Goal: Communication & Community: Answer question/provide support

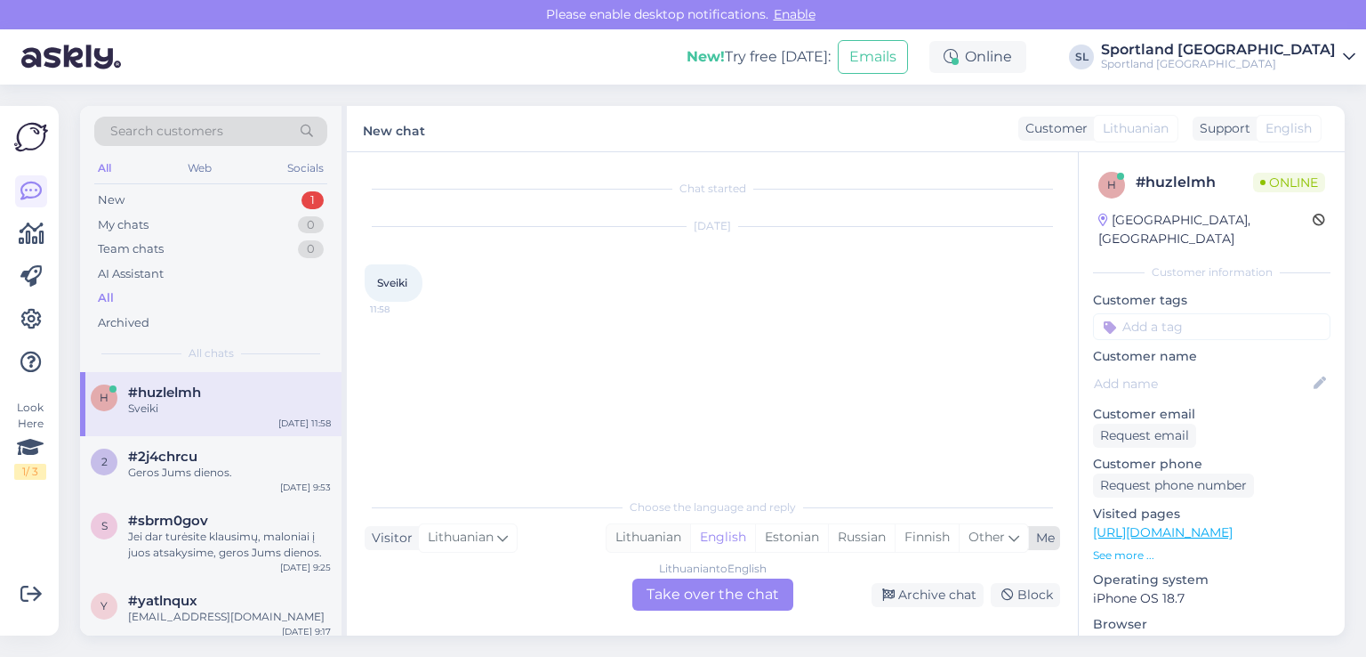
click at [629, 541] on div "Lithuanian" at bounding box center [649, 537] width 84 height 27
click at [695, 589] on div "Lithuanian to Lithuanian Take over the chat" at bounding box center [712, 594] width 161 height 32
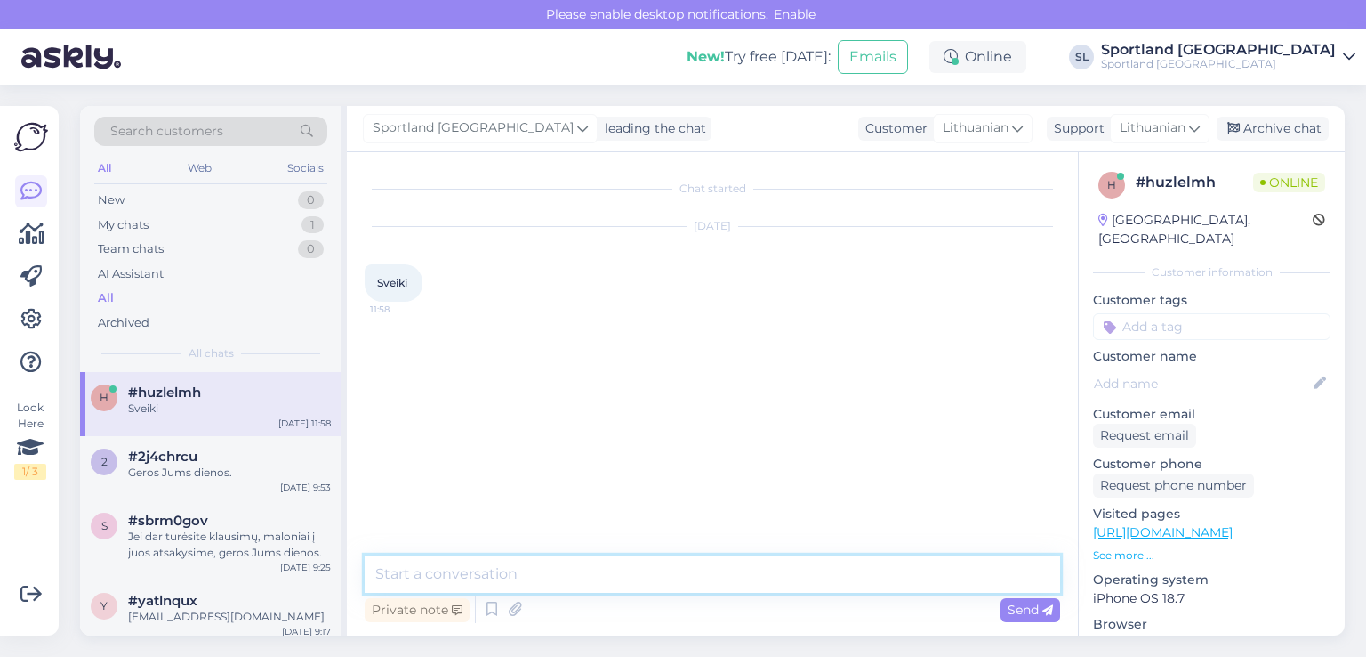
click at [598, 574] on textarea at bounding box center [713, 573] width 696 height 37
type textarea "Sveiki"
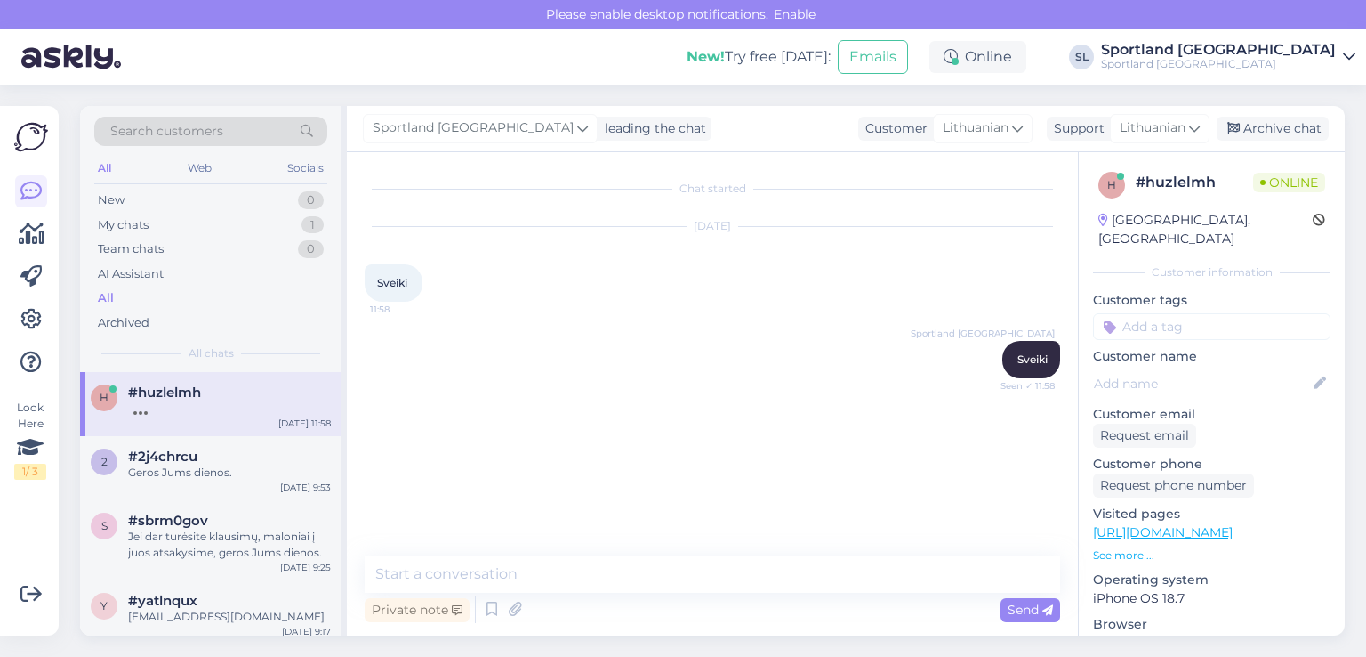
click at [75, 211] on div "Search customers All Web Socials New 0 My chats 1 Team chats 0 AI Assistant All…" at bounding box center [717, 371] width 1297 height 572
click at [46, 230] on link at bounding box center [31, 234] width 32 height 32
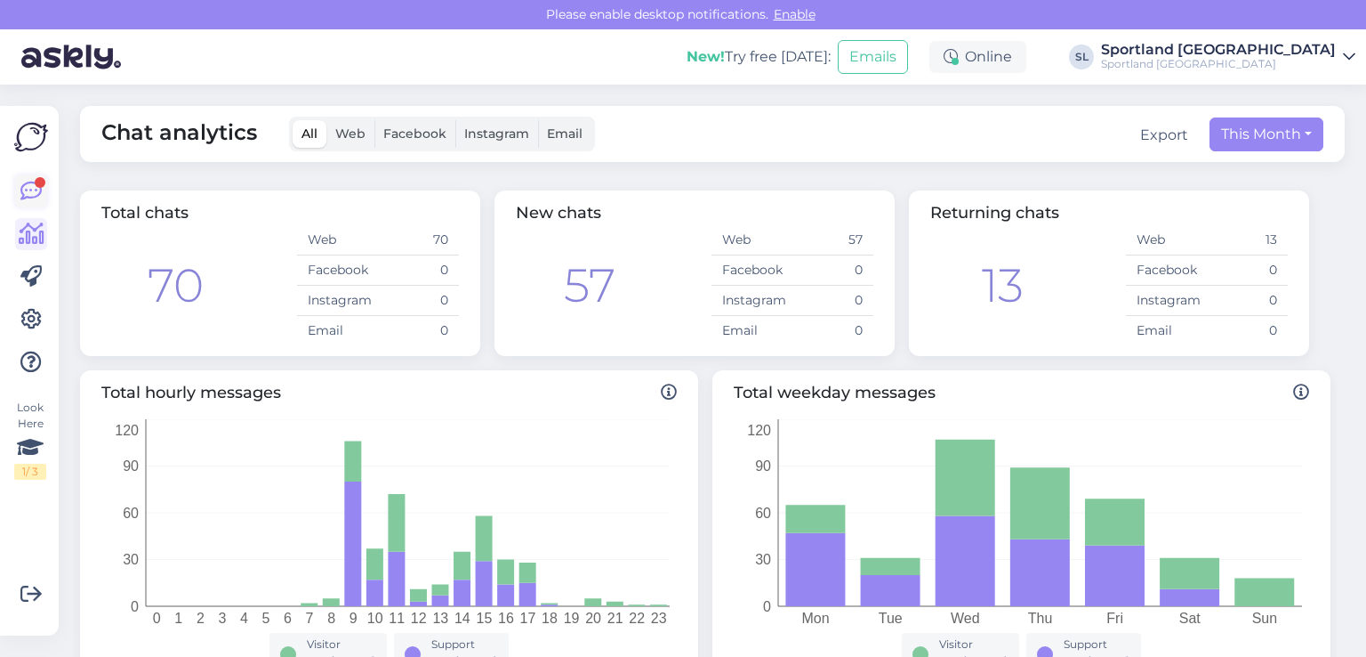
click at [26, 181] on icon at bounding box center [30, 191] width 21 height 21
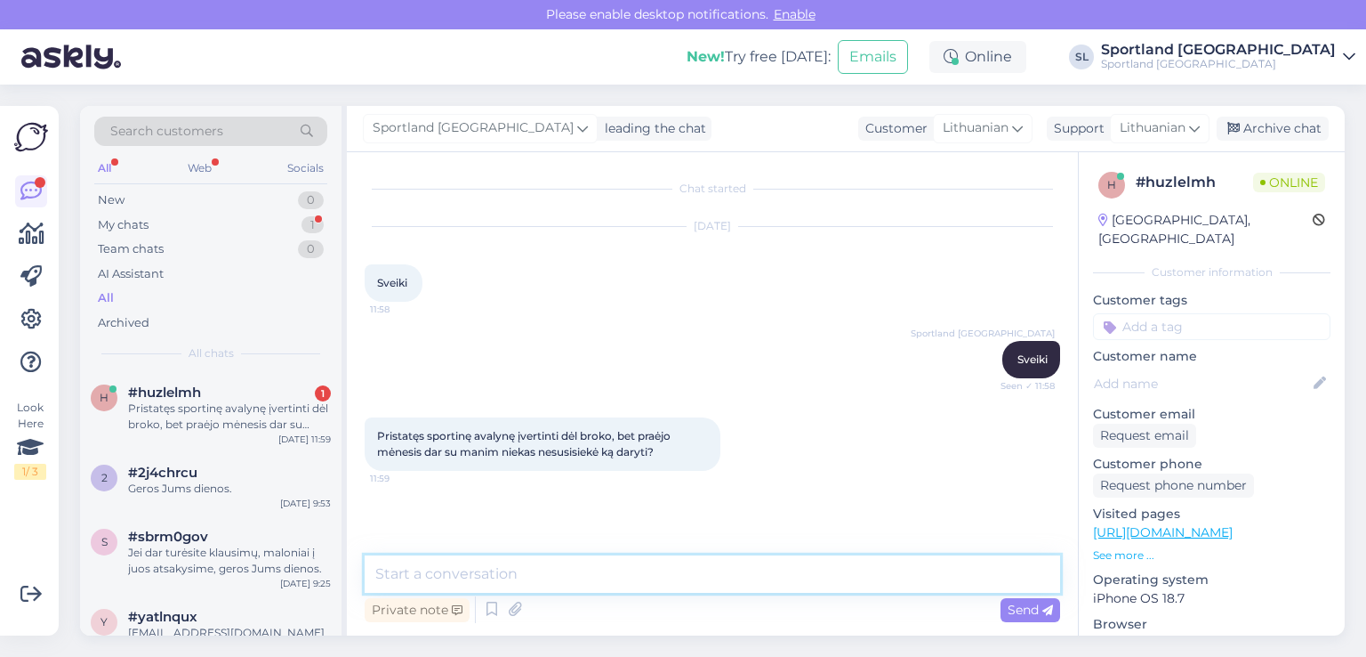
click at [590, 561] on textarea at bounding box center [713, 573] width 696 height 37
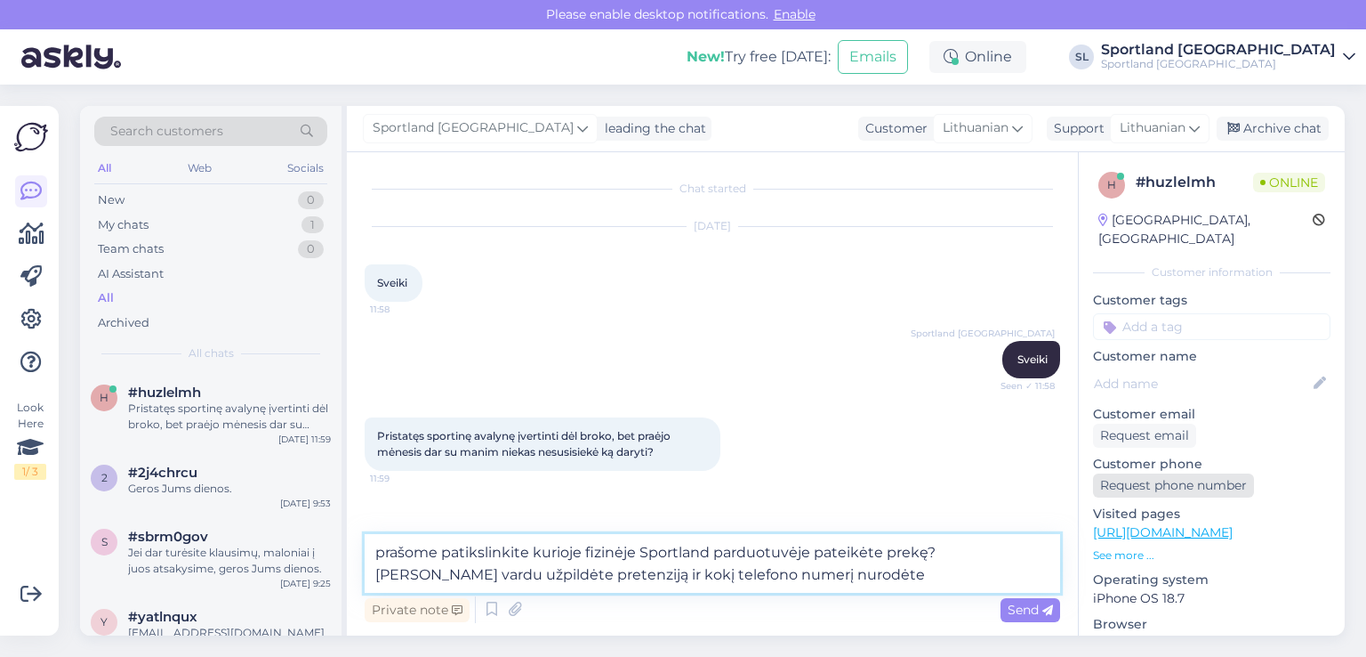
type textarea "prašome patikslinkite kurioje fizinėje Sportland parduotuvėje pateikėte prekę? …"
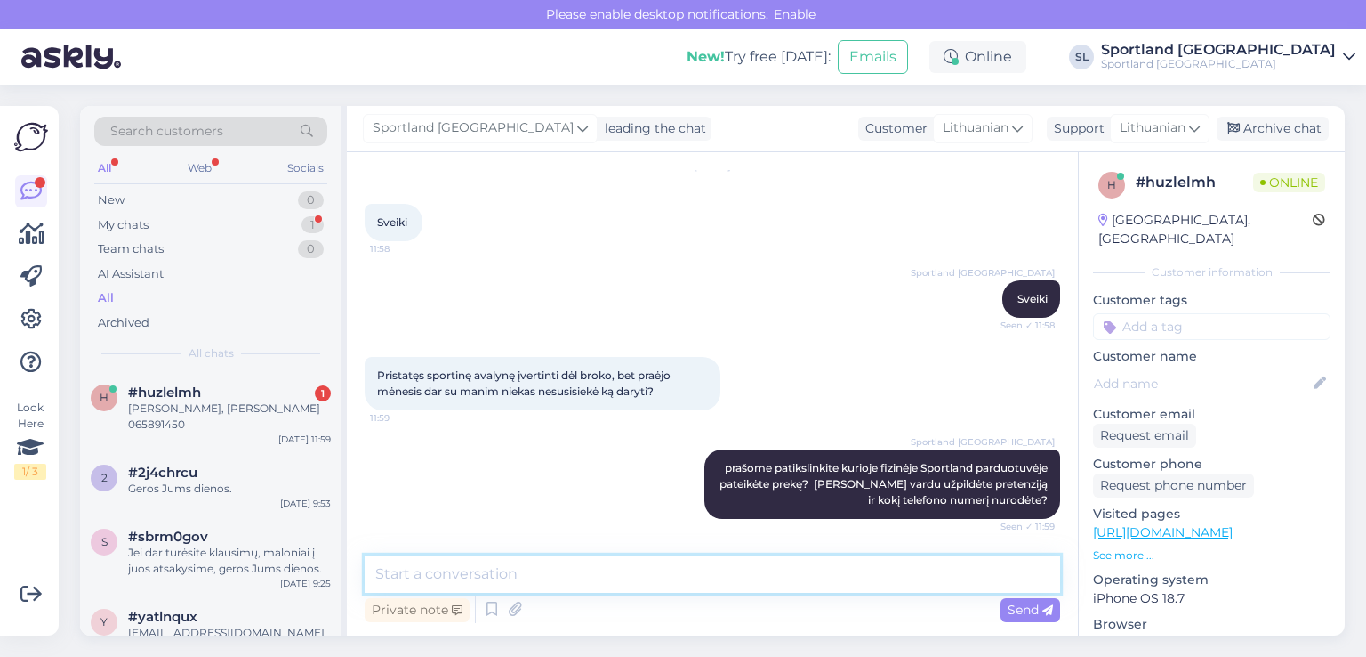
scroll to position [136, 0]
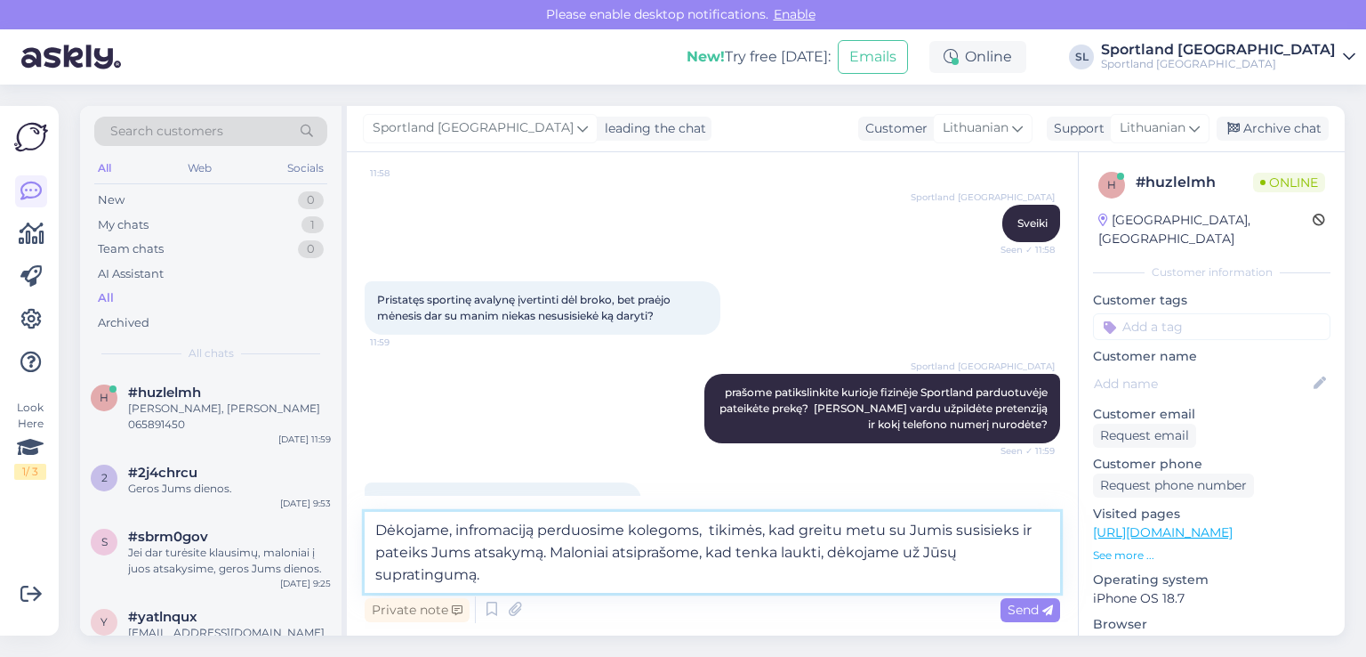
type textarea "Dėkojame, infromaciją perduosime kolegoms, tikimės, kad greitu metu su Jumis su…"
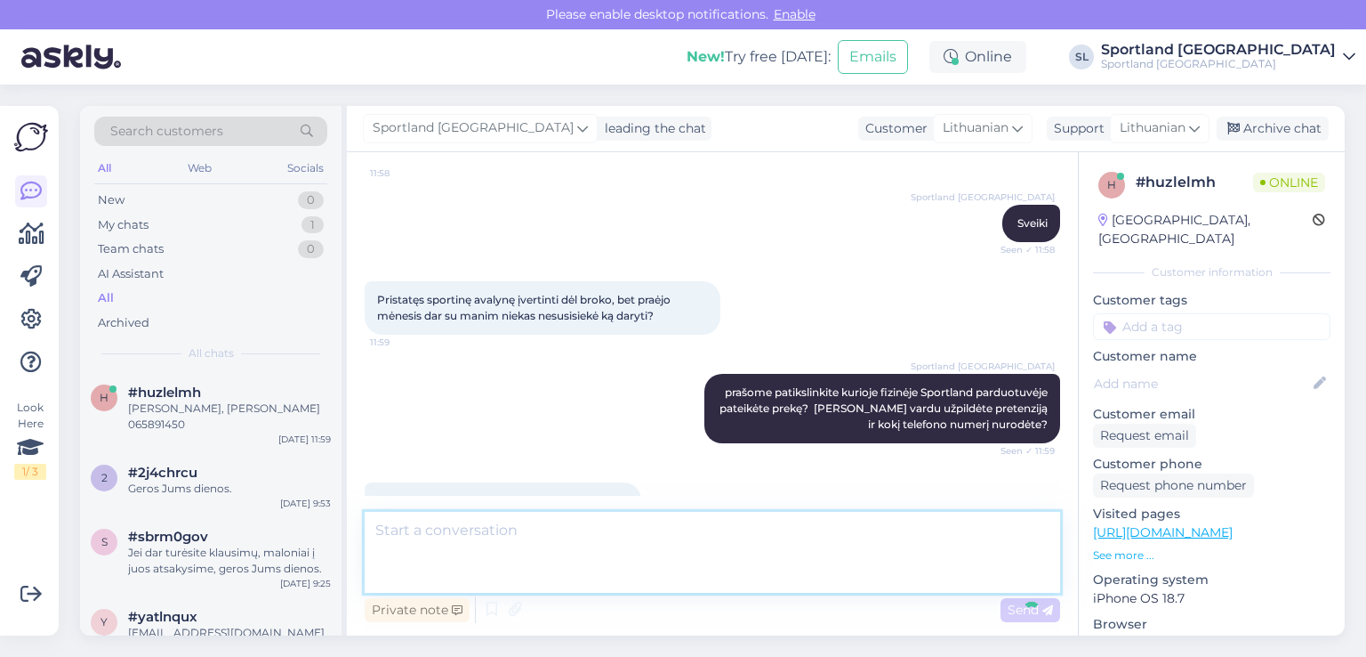
scroll to position [261, 0]
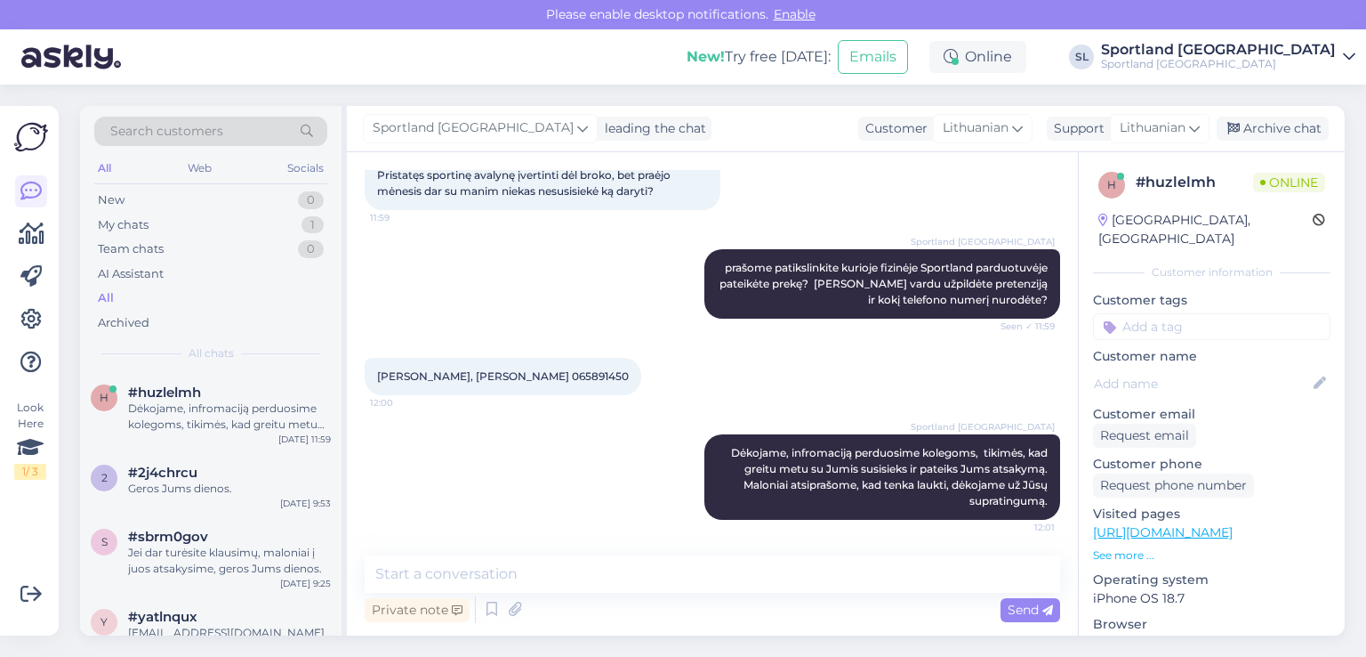
drag, startPoint x: 648, startPoint y: 378, endPoint x: 376, endPoint y: 375, distance: 272.2
click at [376, 375] on div "[PERSON_NAME], [PERSON_NAME] 065891450 12:00" at bounding box center [503, 376] width 277 height 37
copy span "[PERSON_NAME], [PERSON_NAME] 065891450"
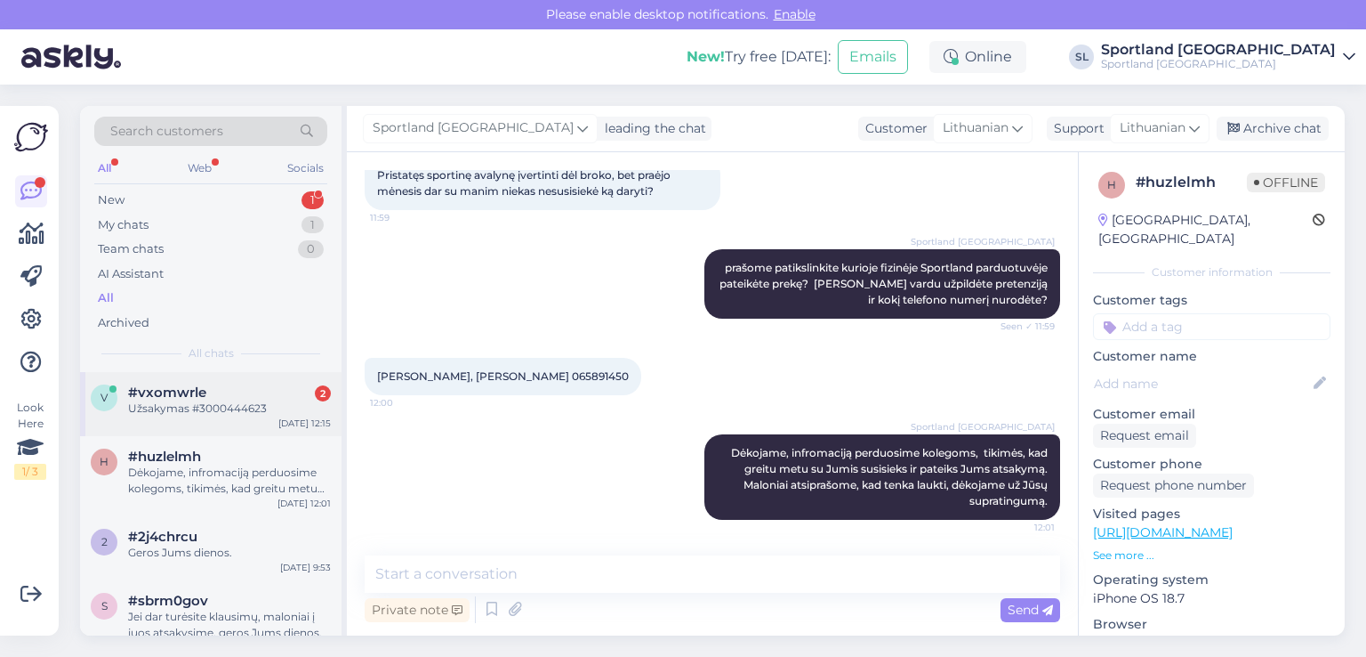
click at [213, 411] on div "Užsakymas #3000444623" at bounding box center [229, 408] width 203 height 16
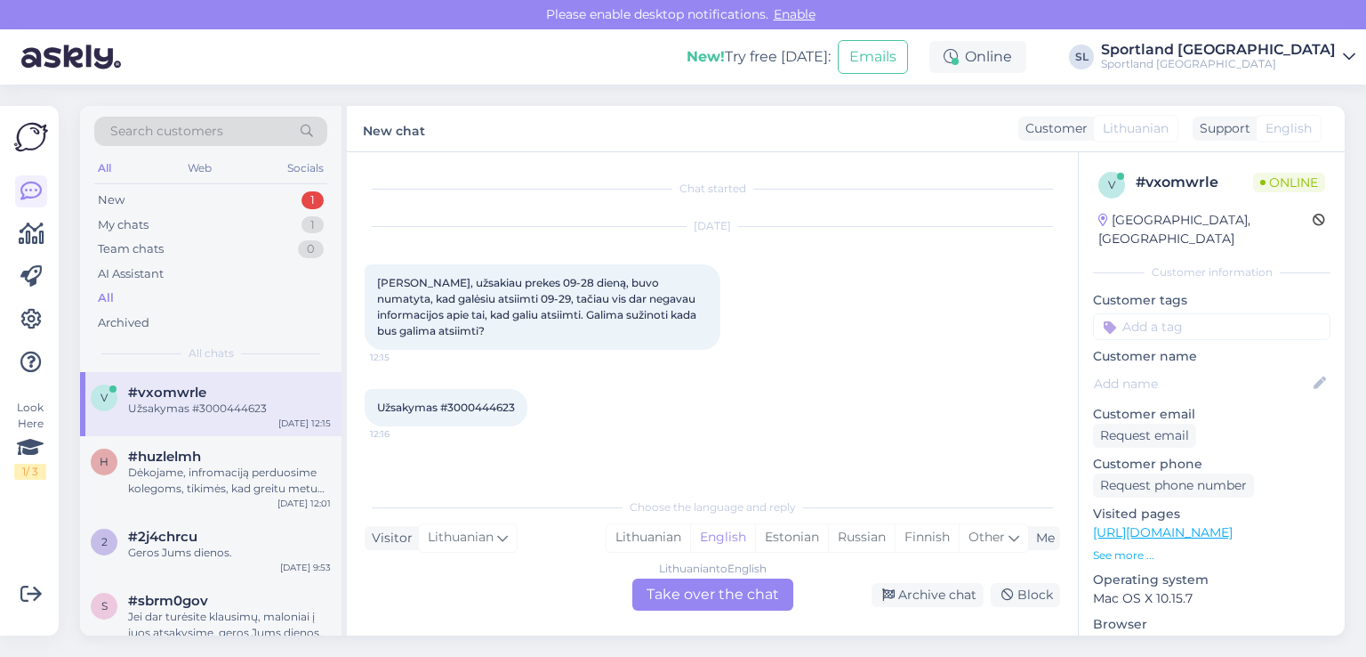
scroll to position [0, 0]
click at [665, 524] on div "Lithuanian" at bounding box center [649, 537] width 84 height 27
click at [704, 590] on div "Lithuanian to Lithuanian Take over the chat" at bounding box center [712, 594] width 161 height 32
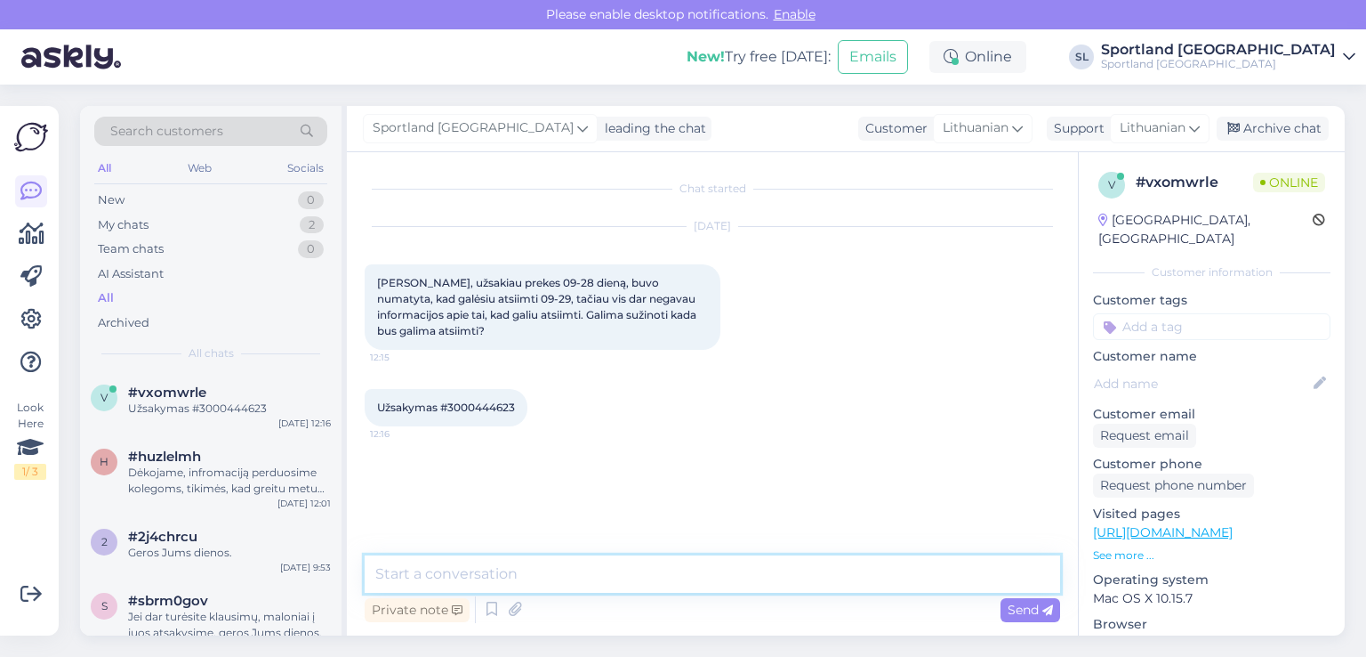
click at [617, 560] on textarea at bounding box center [713, 573] width 696 height 37
type textarea "Sveiki"
type textarea "l"
type textarea "patikrinsime"
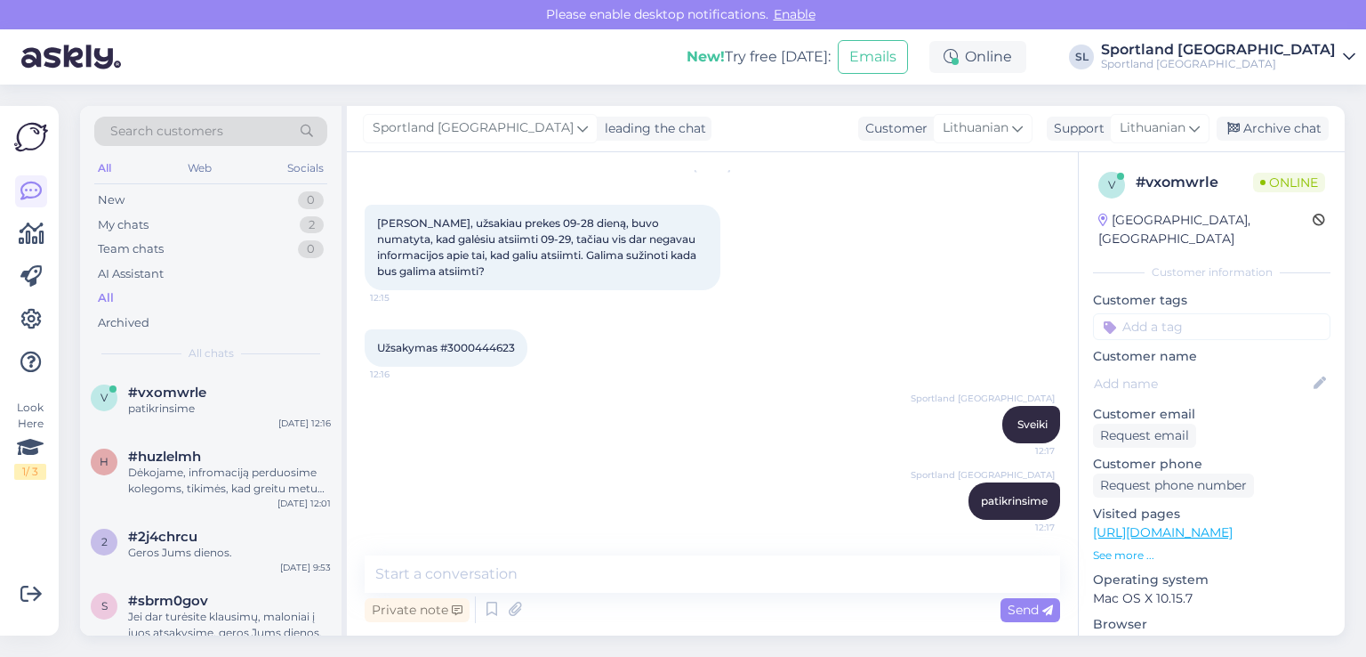
click at [495, 349] on span "Užsakymas #3000444623" at bounding box center [446, 347] width 138 height 13
copy div "3000444623 12:16"
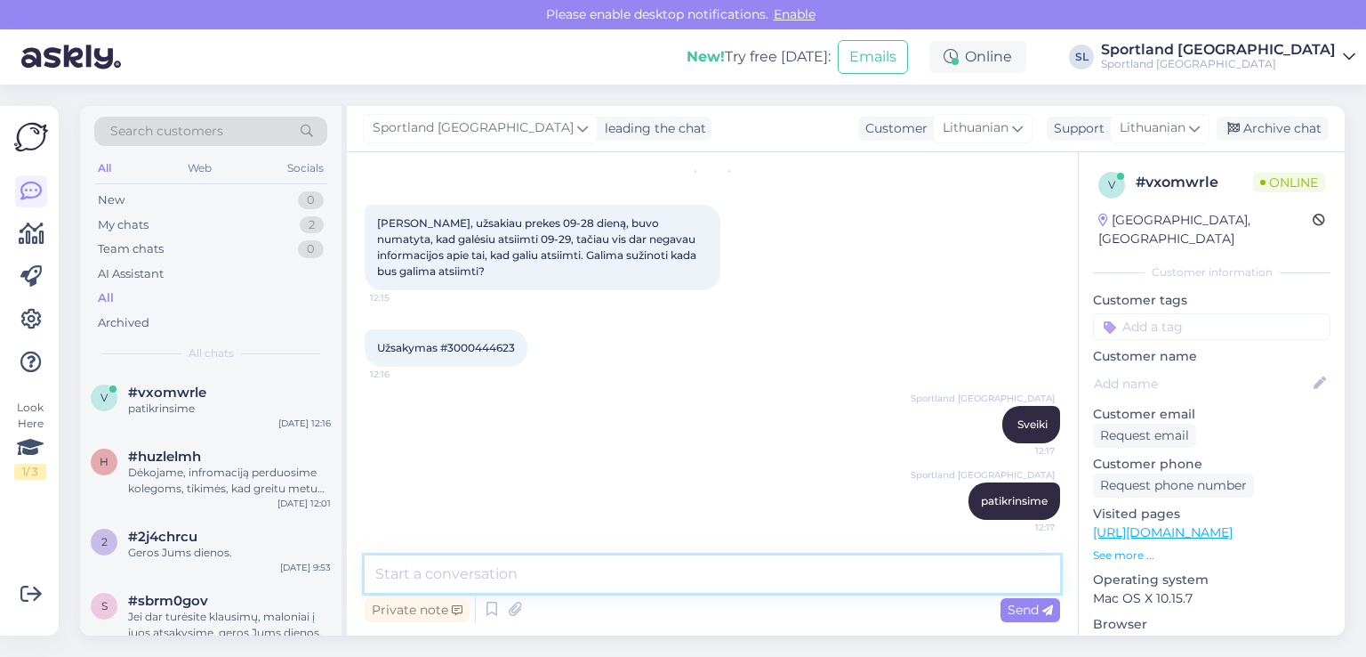
click at [608, 581] on textarea at bounding box center [713, 573] width 696 height 37
type textarea "Jūsų užsakymas paruoštas, galite vykti atsiimti."
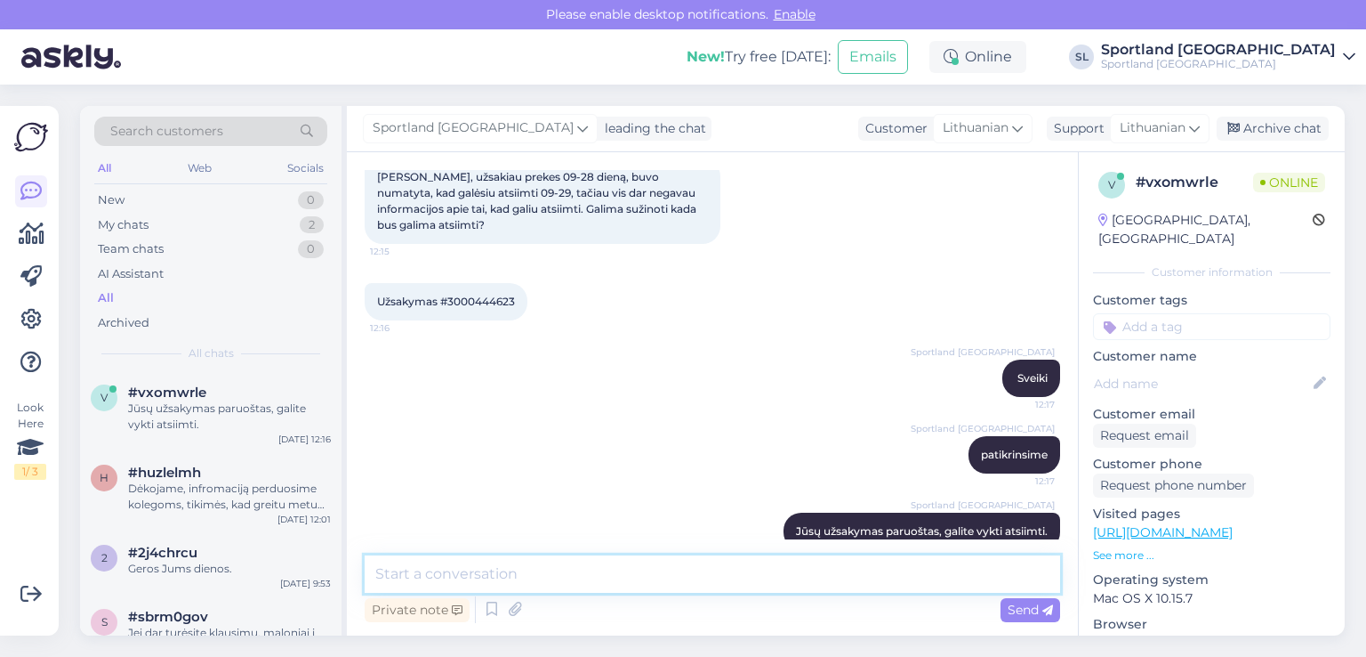
scroll to position [136, 0]
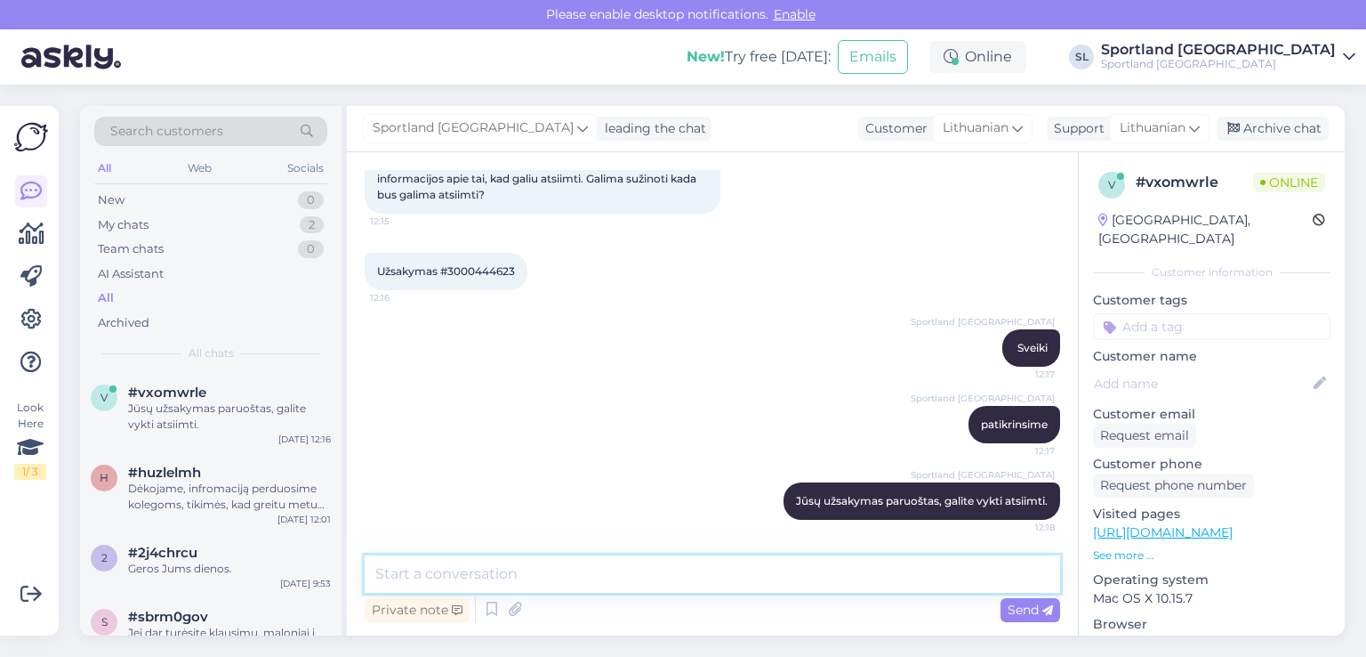
click at [720, 584] on textarea at bounding box center [713, 573] width 696 height 37
type textarea "m"
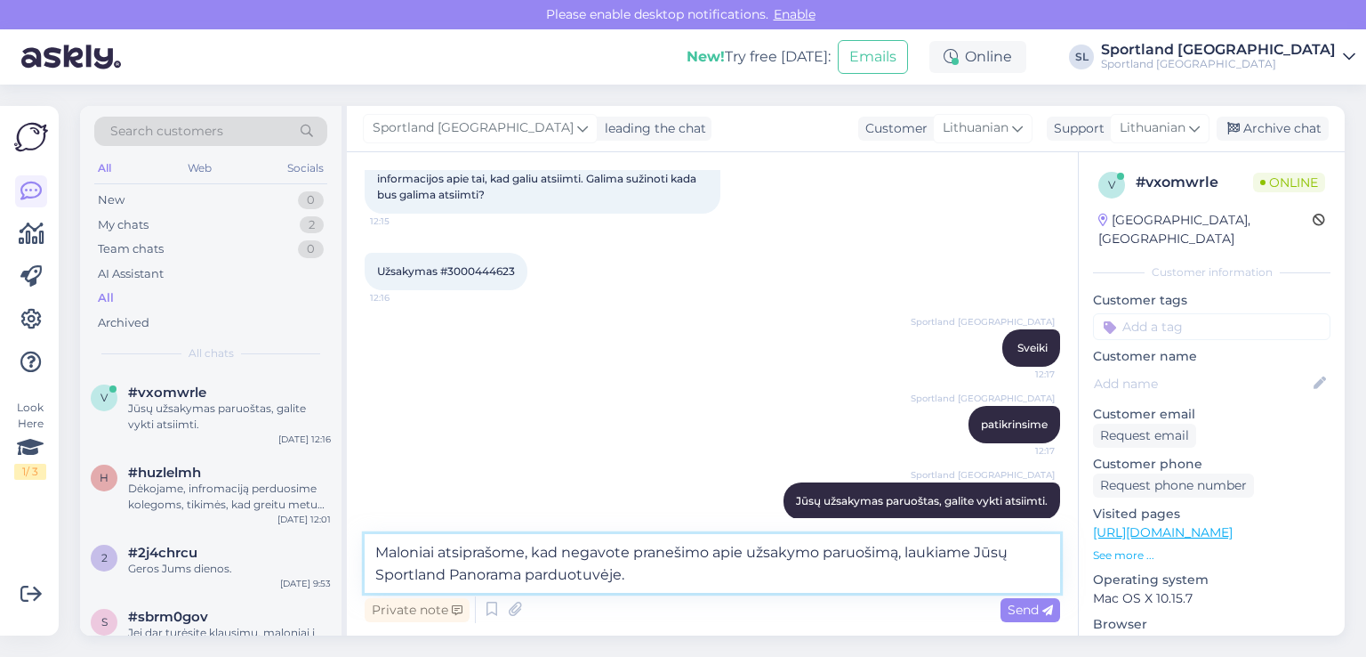
click at [1028, 554] on textarea "Maloniai atsiprašome, kad negavote pranešimo apie užsakymo paruošimą, laukiame …" at bounding box center [713, 563] width 696 height 59
click at [707, 575] on textarea "Maloniai atsiprašome, kad negavote pranešimo apie užsakymo paruošimą, laukiame …" at bounding box center [713, 563] width 696 height 59
type textarea "Maloniai atsiprašome, kad negavote pranešimo apie užsakymo paruošimą, laukiame …"
click at [1032, 608] on span "Send" at bounding box center [1030, 609] width 45 height 16
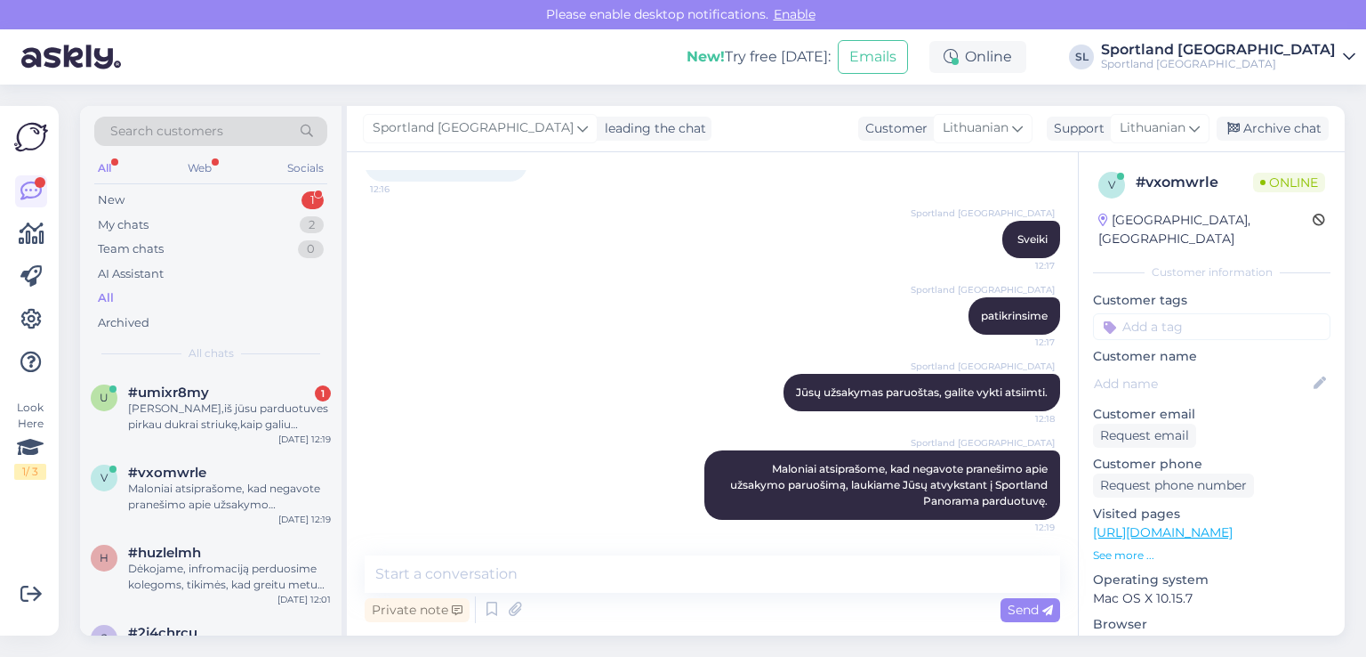
scroll to position [245, 0]
click at [192, 396] on span "#umixr8my" at bounding box center [168, 392] width 81 height 16
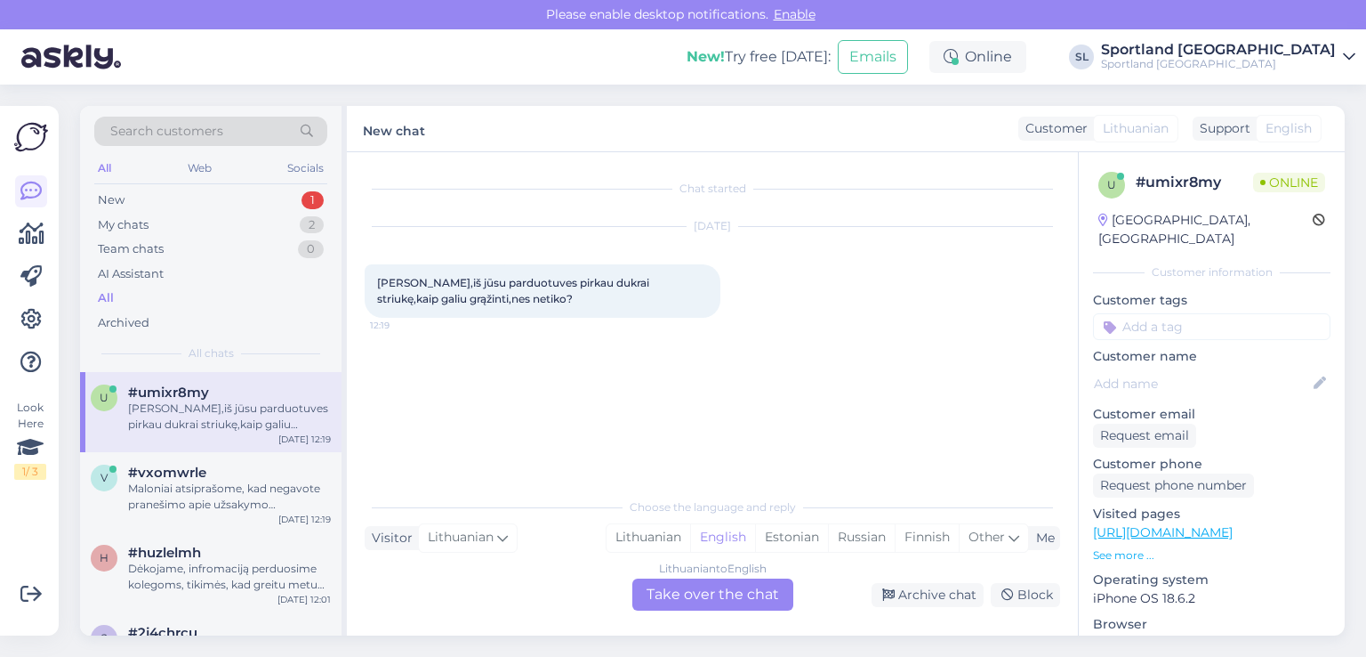
scroll to position [0, 0]
click at [669, 527] on div "Lithuanian" at bounding box center [649, 537] width 84 height 27
click at [690, 587] on div "Lithuanian to Lithuanian Take over the chat" at bounding box center [712, 594] width 161 height 32
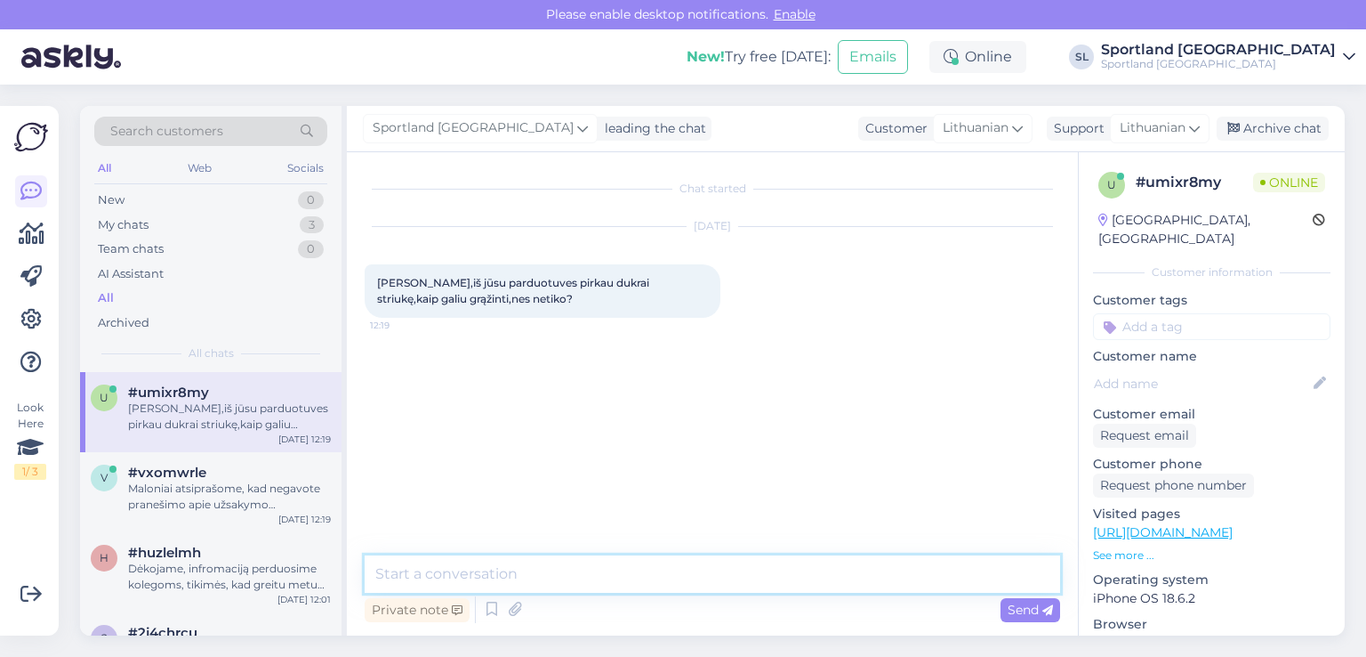
click at [627, 577] on textarea at bounding box center [713, 573] width 696 height 37
type textarea "Sveiki"
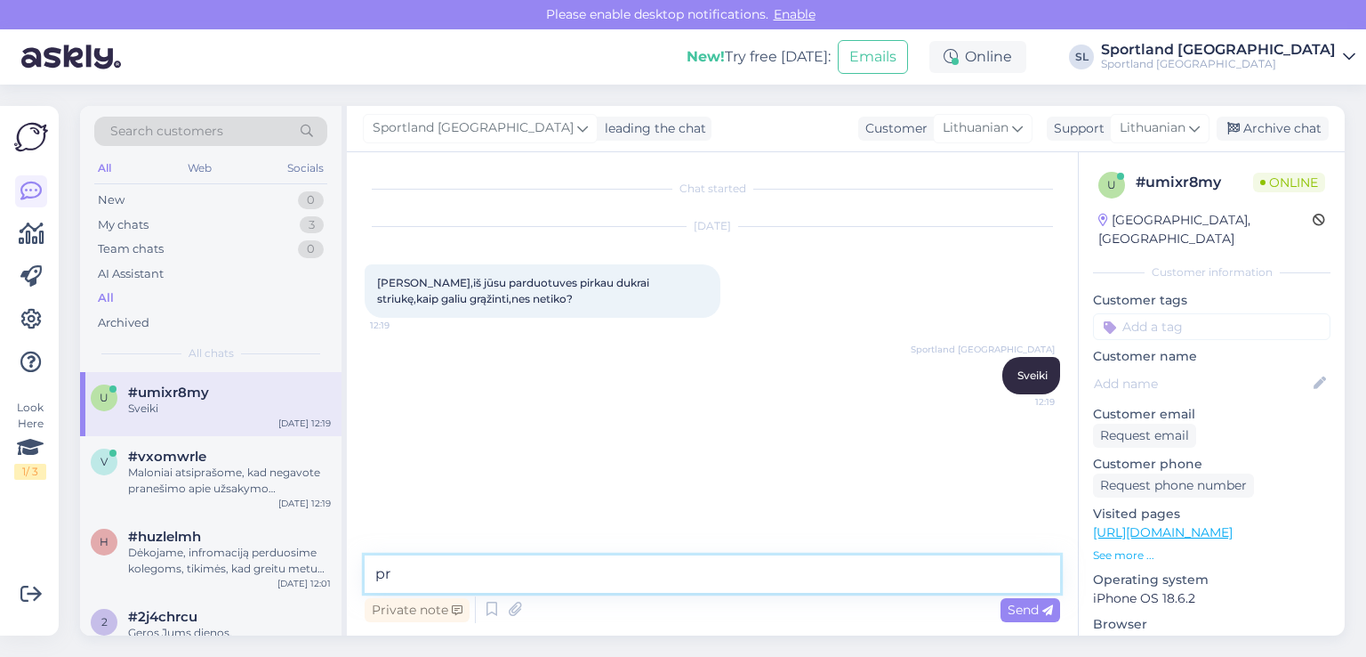
type textarea "p"
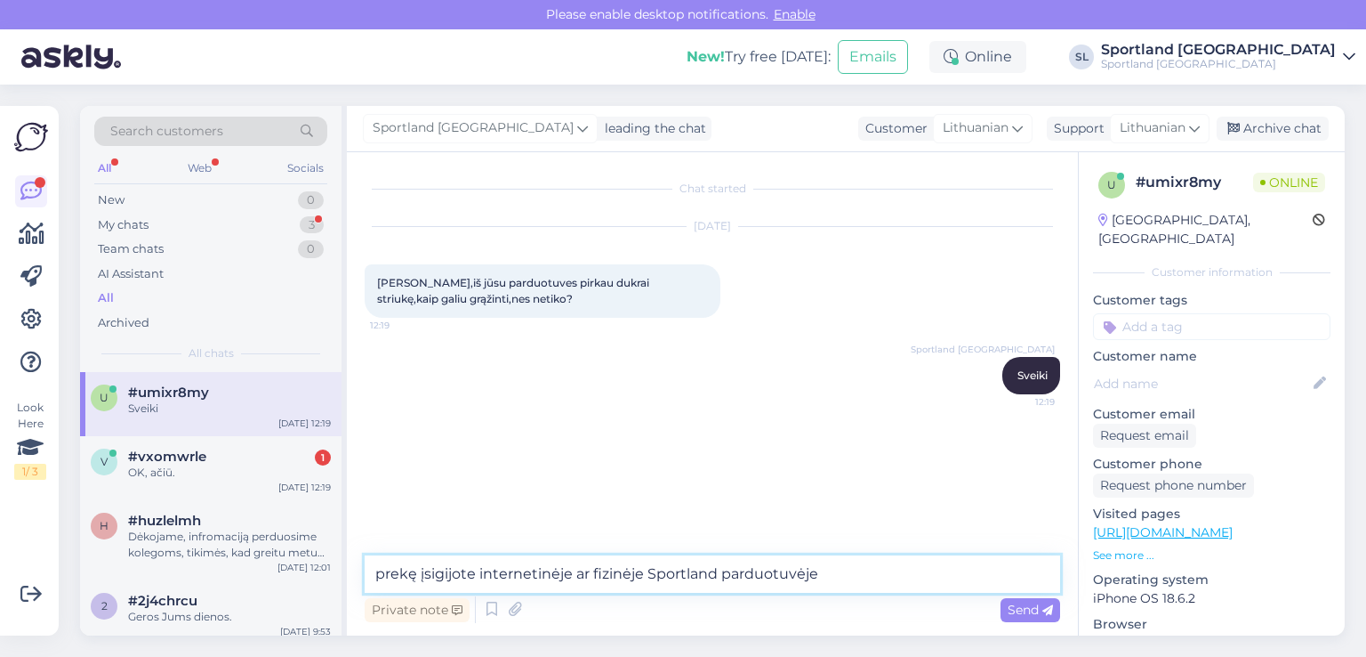
type textarea "prekę įsigijote internetinėje ar fizinėje Sportland parduotuvėje?"
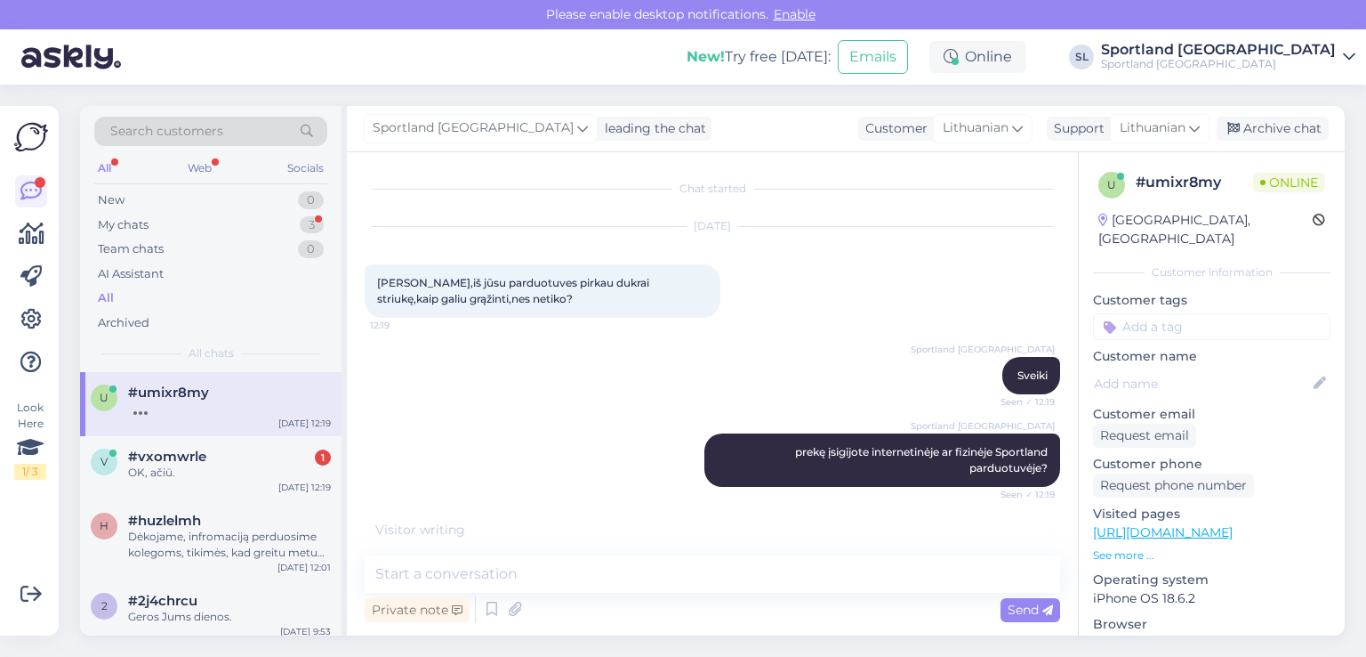
scroll to position [44, 0]
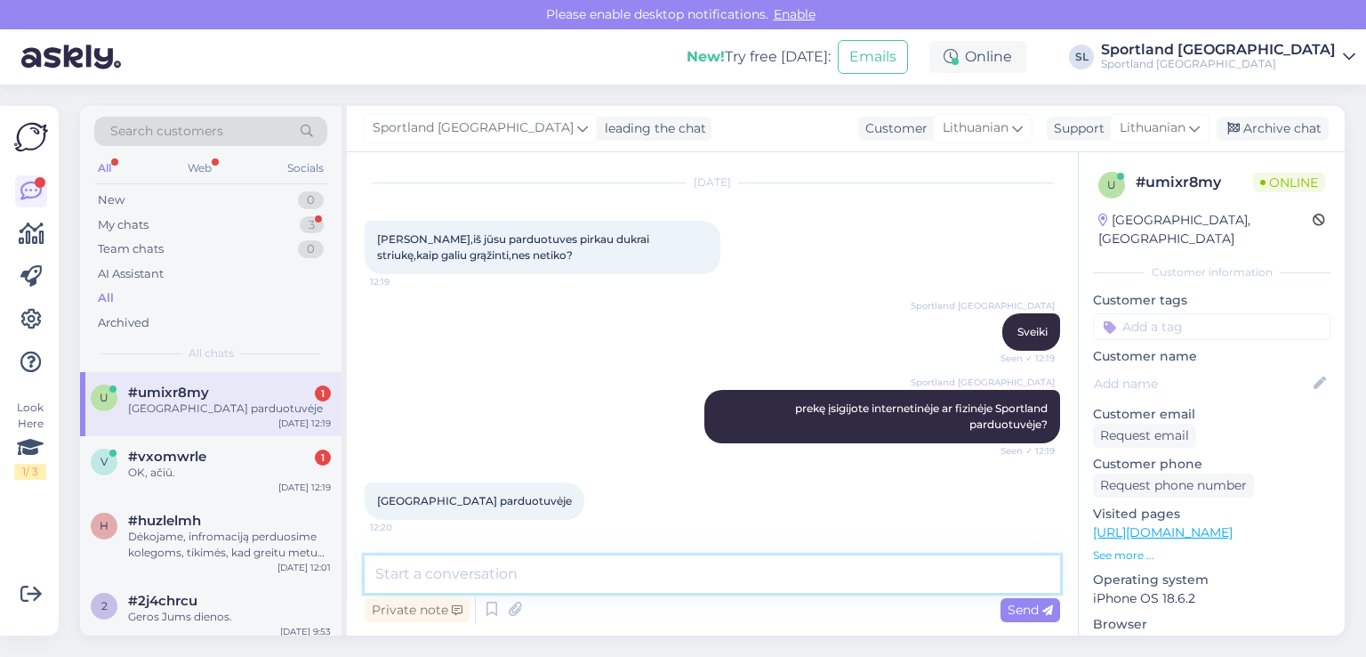
click at [478, 562] on textarea at bounding box center [713, 573] width 696 height 37
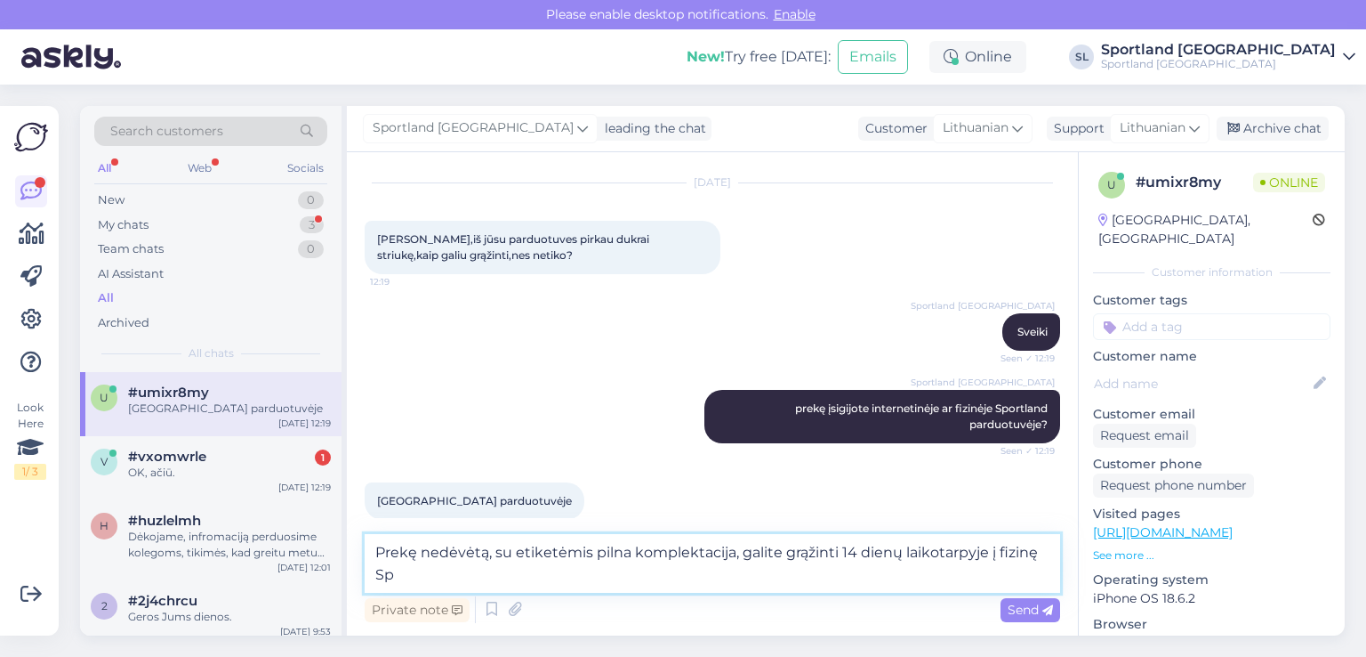
scroll to position [62, 0]
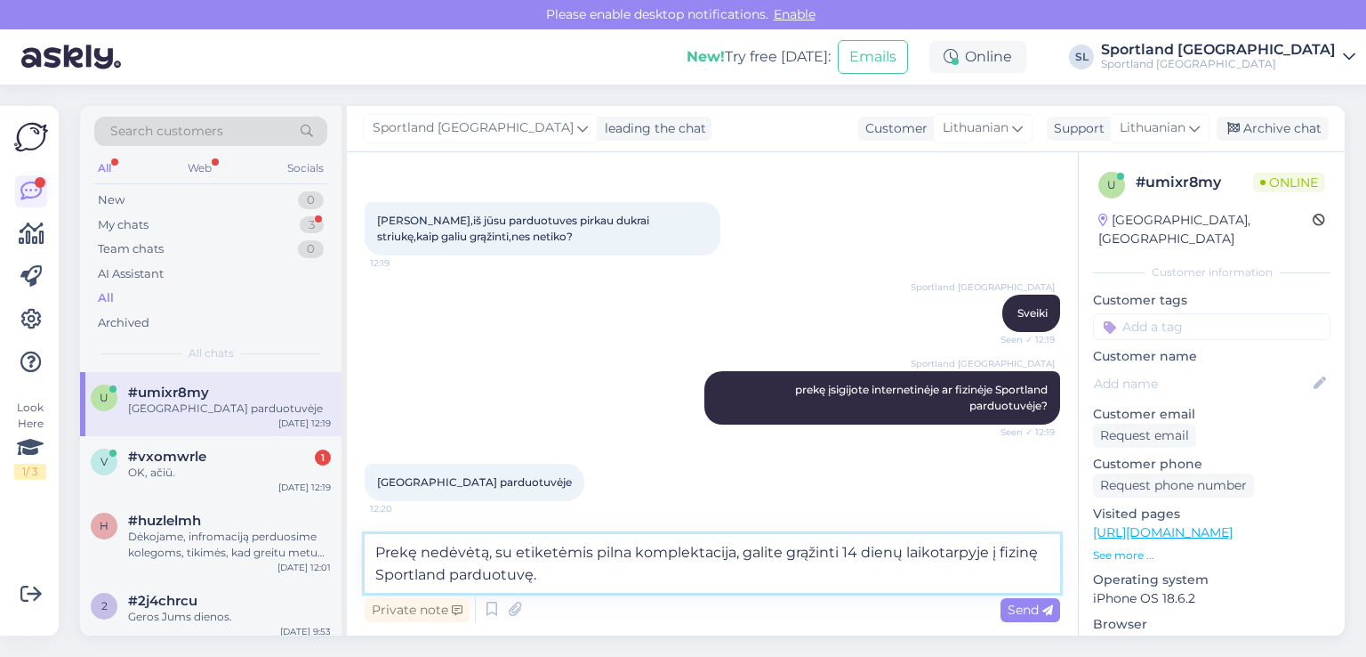
type textarea "Prekę nedėvėtą, su etiketėmis pilna komplektacija, galite grąžinti 14 dienų lai…"
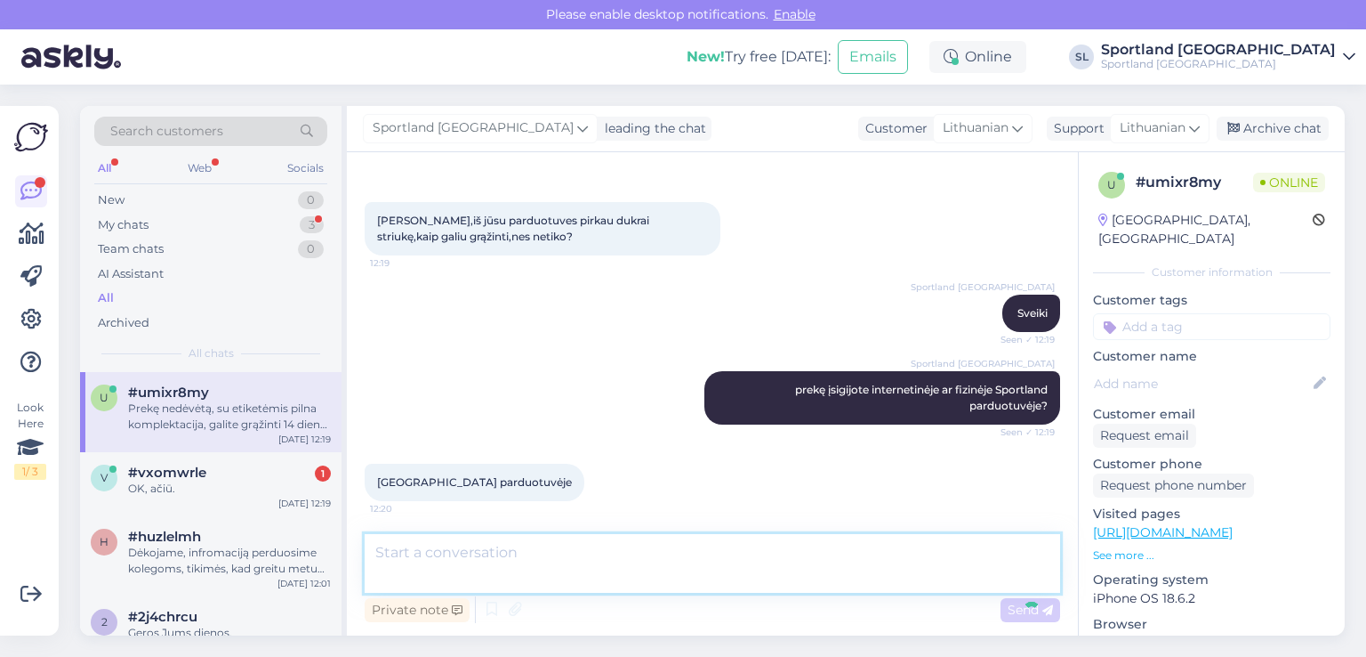
scroll to position [136, 0]
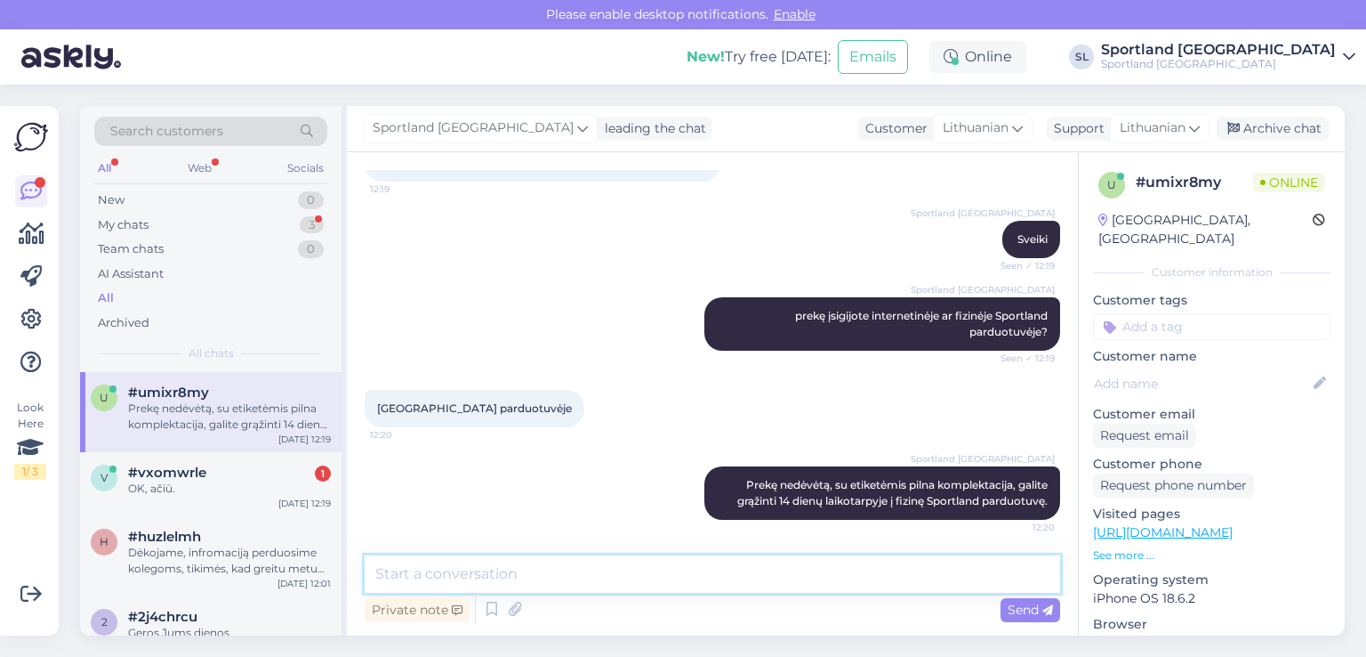
click at [655, 565] on textarea at bounding box center [713, 573] width 696 height 37
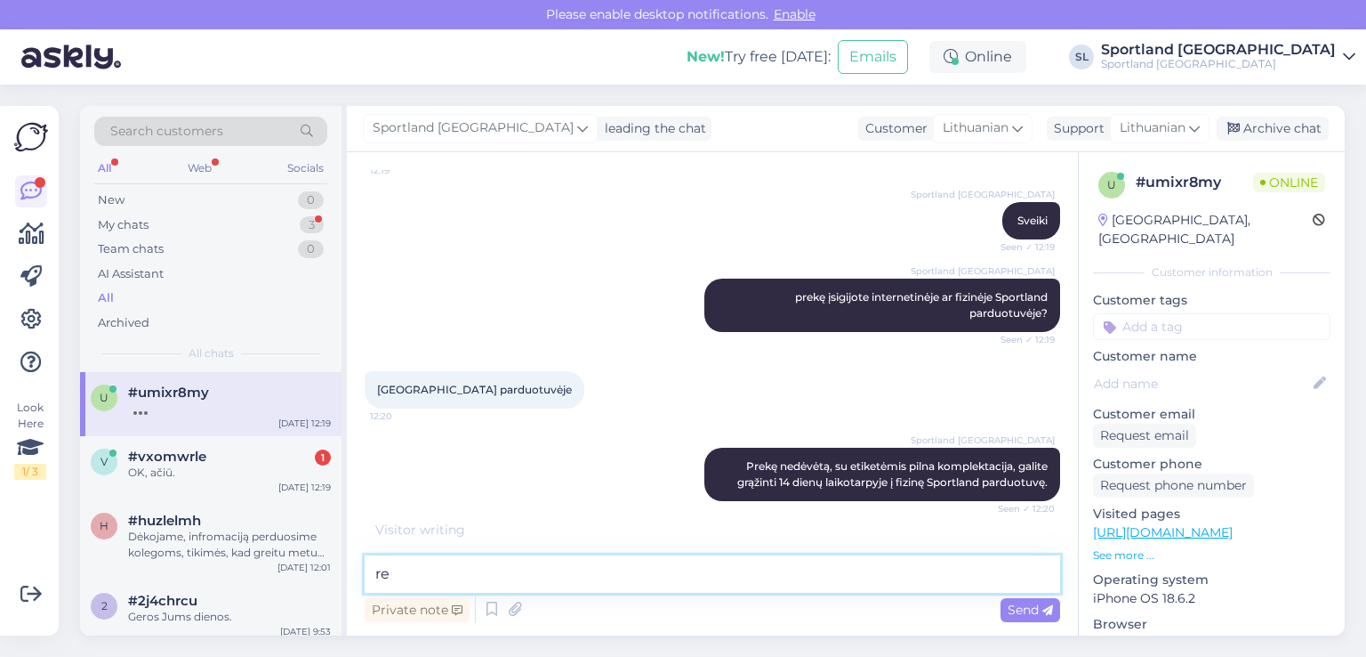
type textarea "r"
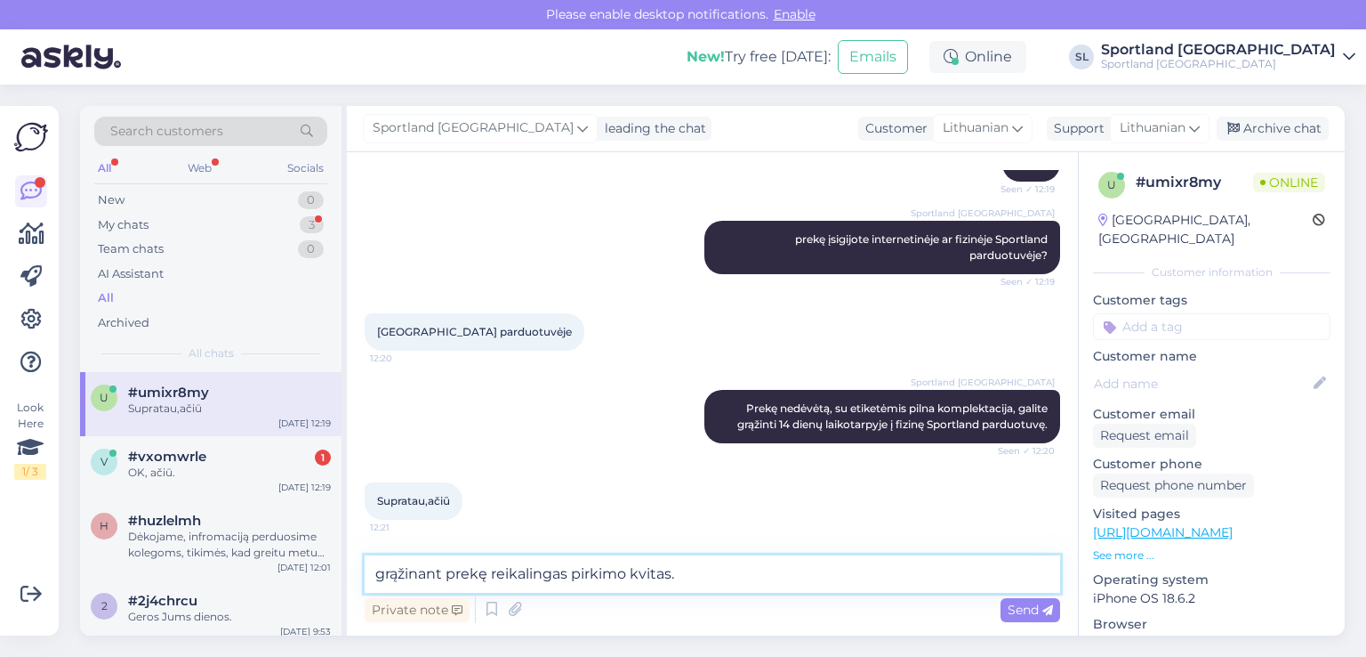
type textarea "grąžinant prekę reikalingas pirkimo kvitas."
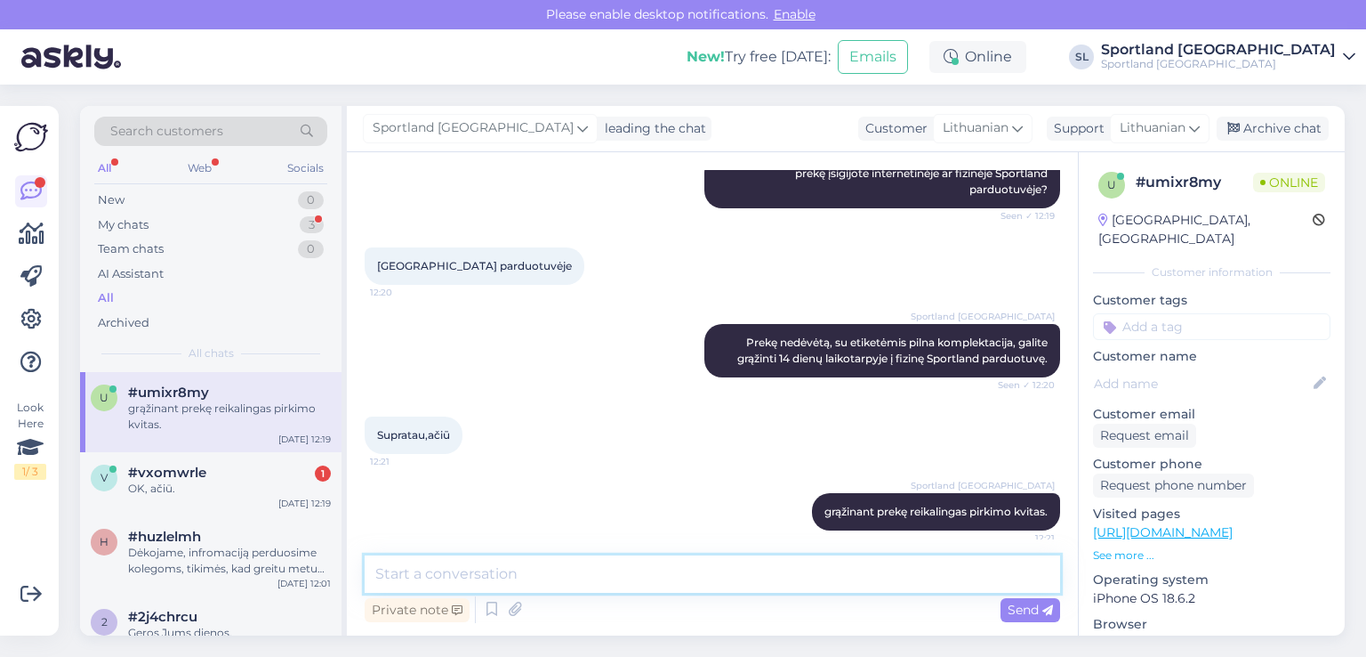
scroll to position [289, 0]
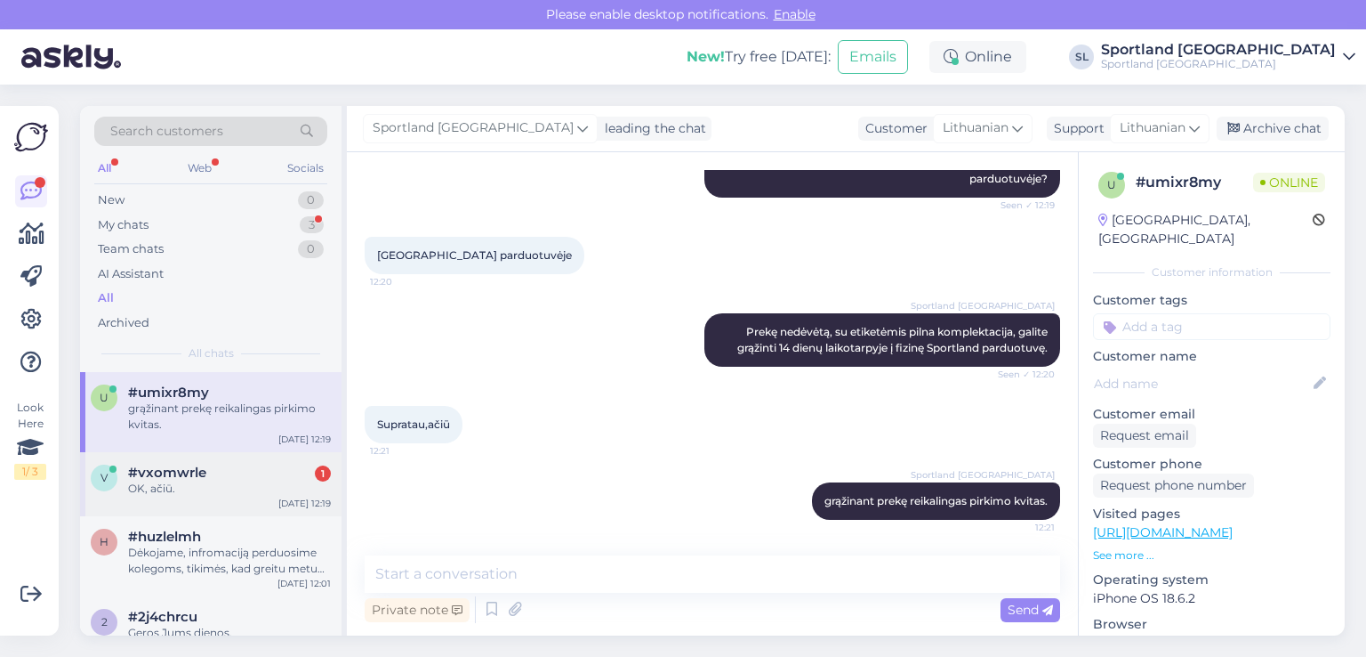
click at [153, 483] on div "OK, ačiū." at bounding box center [229, 488] width 203 height 16
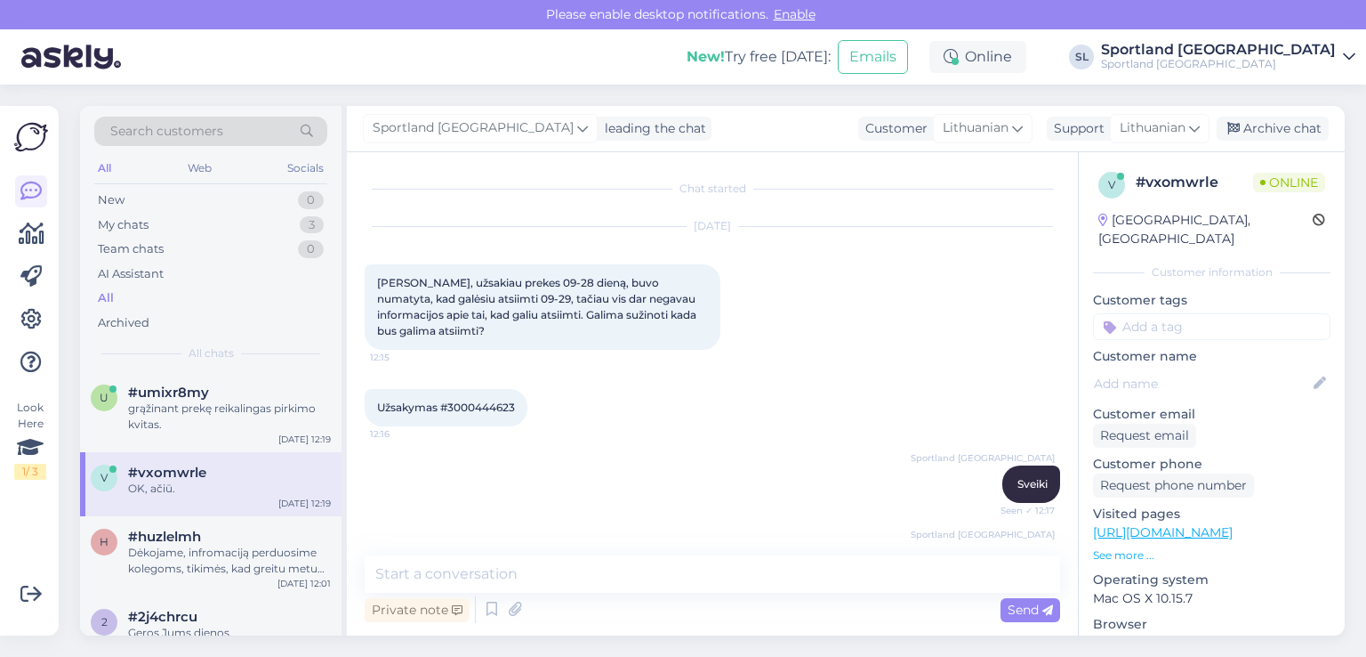
scroll to position [321, 0]
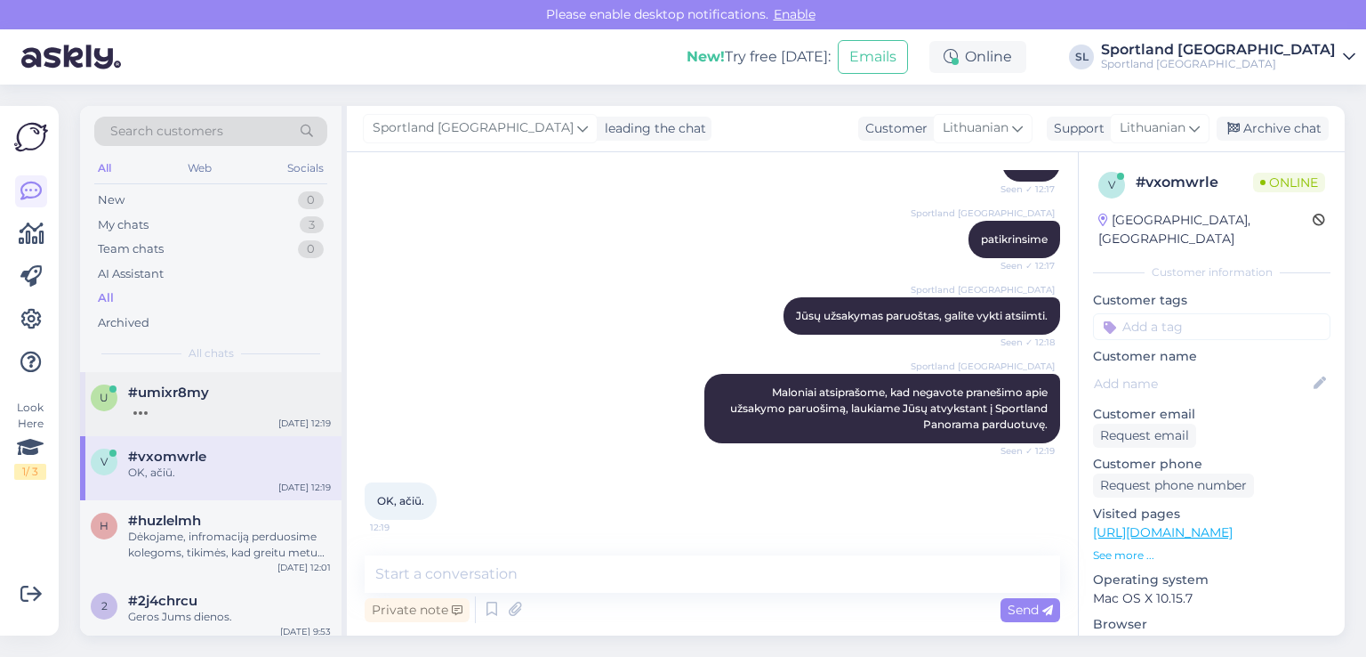
click at [103, 425] on div "u #umixr8my [DATE] 12:19" at bounding box center [211, 404] width 262 height 64
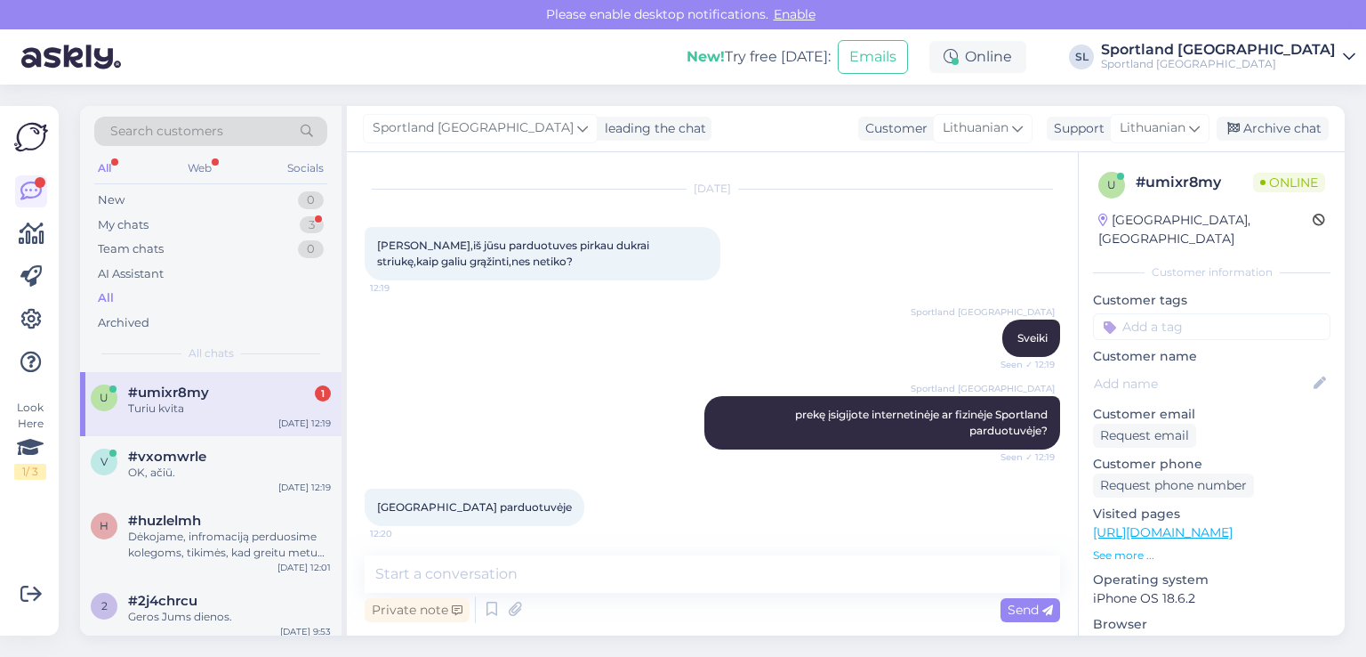
scroll to position [367, 0]
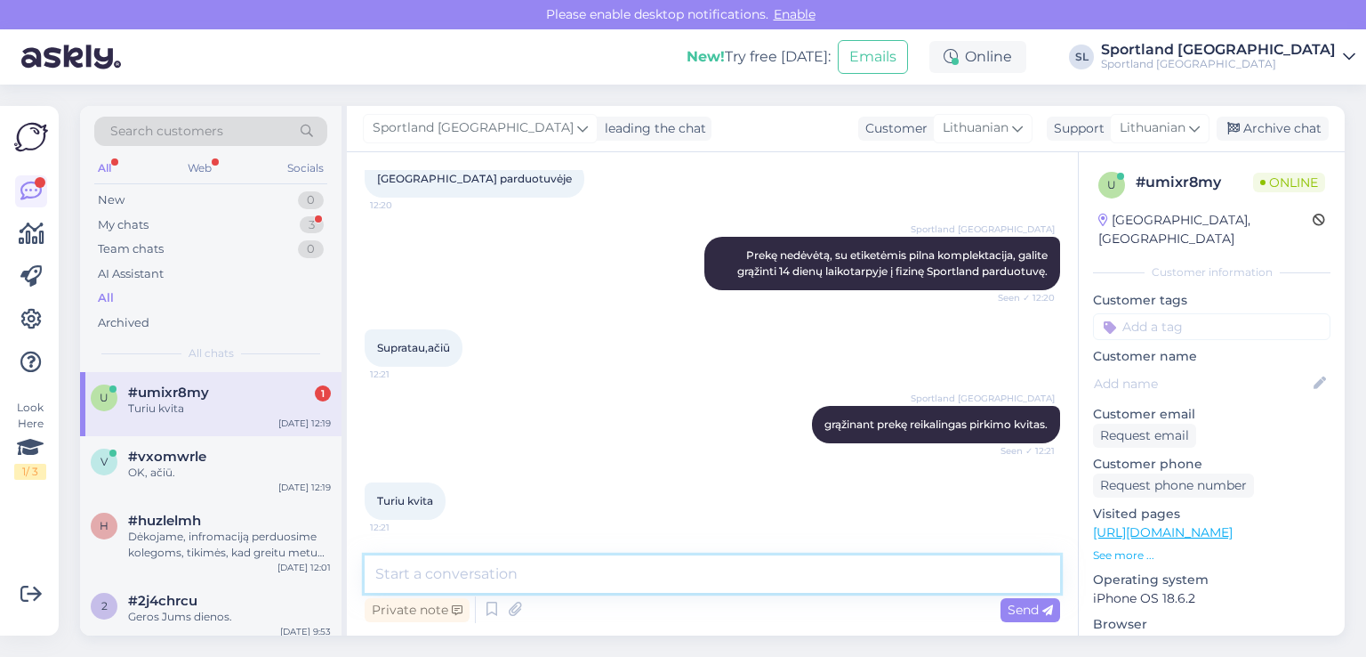
click at [633, 576] on textarea at bounding box center [713, 573] width 696 height 37
type textarea "j"
type textarea "Jei dar turėsite klausimų maloniai į juos atsakysime."
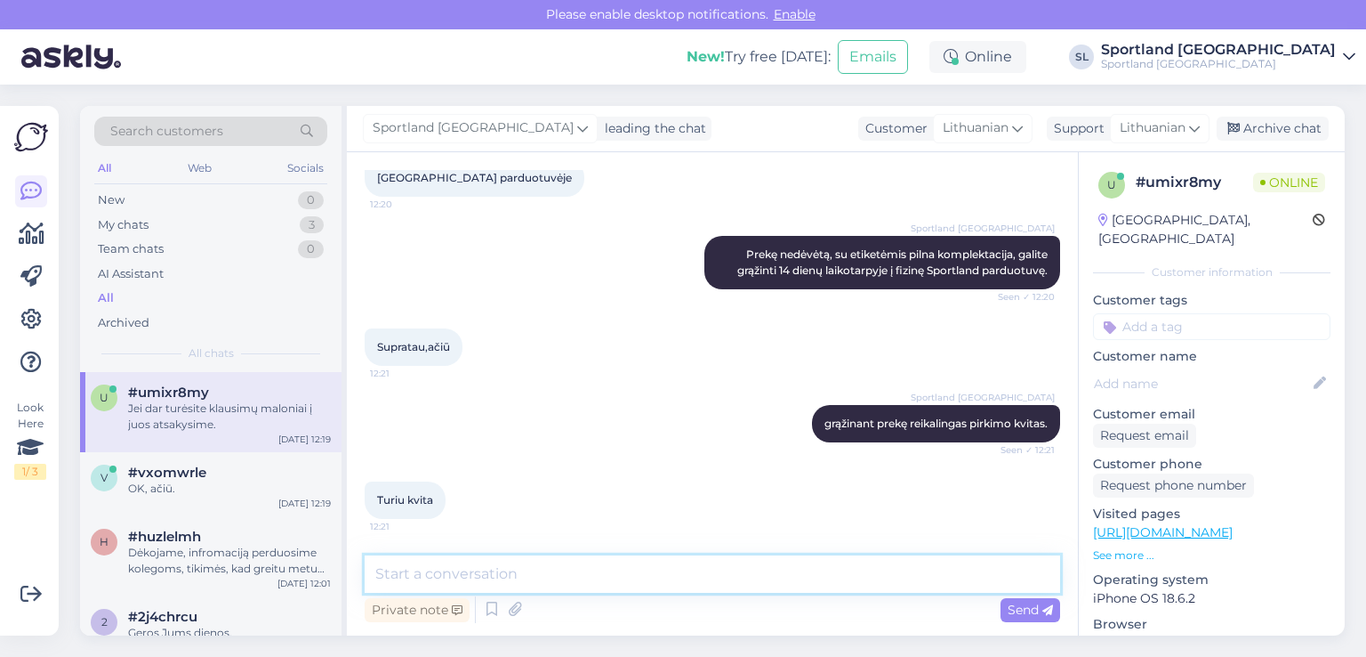
scroll to position [442, 0]
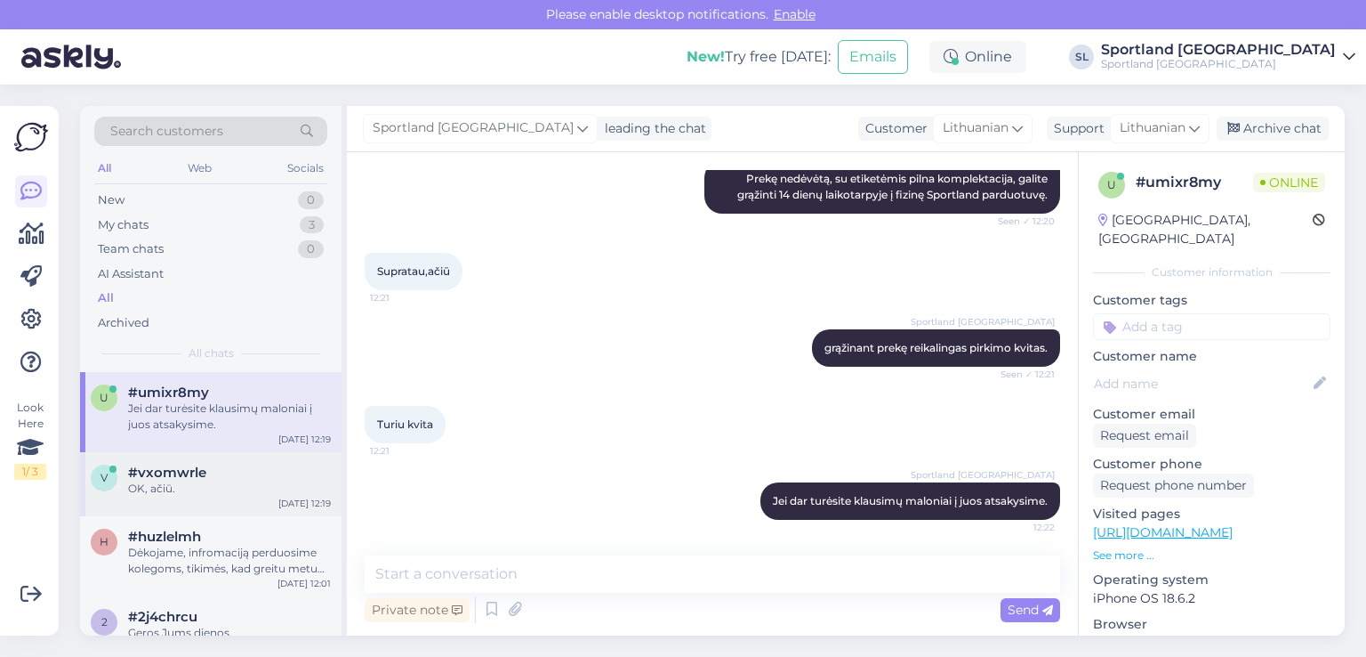
click at [157, 485] on div "OK, ačiū." at bounding box center [229, 488] width 203 height 16
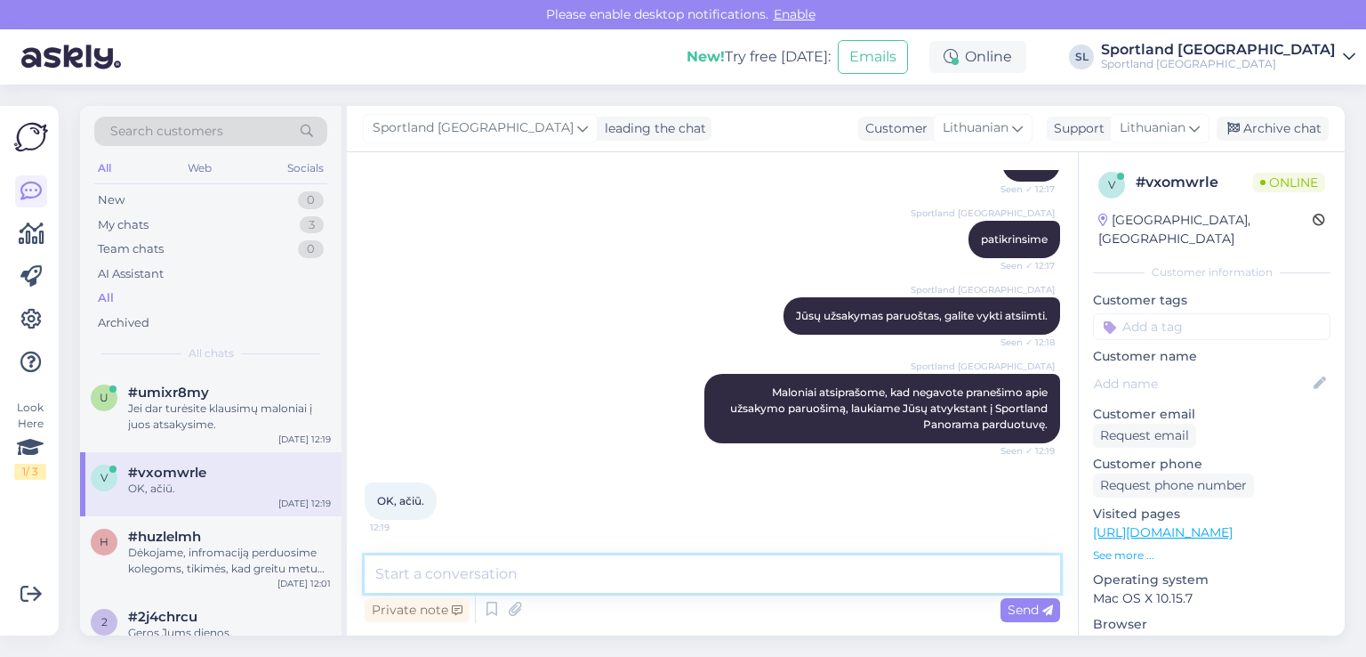
click at [692, 568] on textarea at bounding box center [713, 573] width 696 height 37
type textarea "Geros dienos Jums."
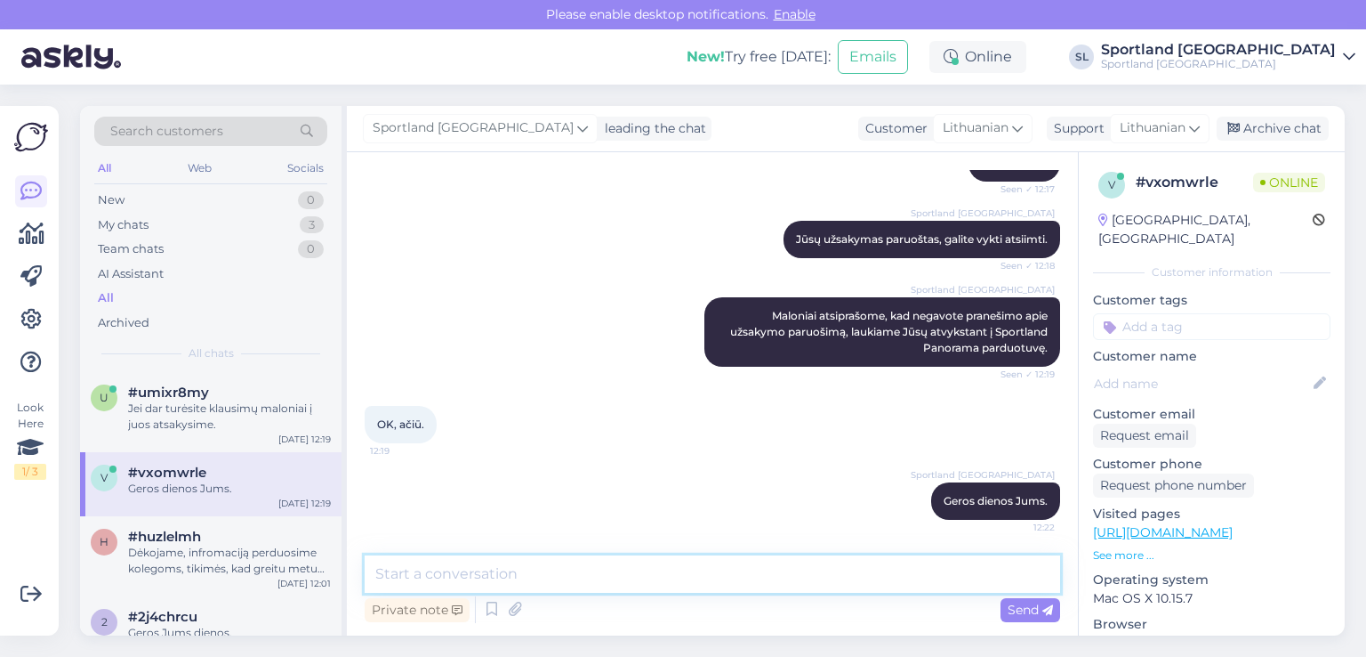
scroll to position [398, 0]
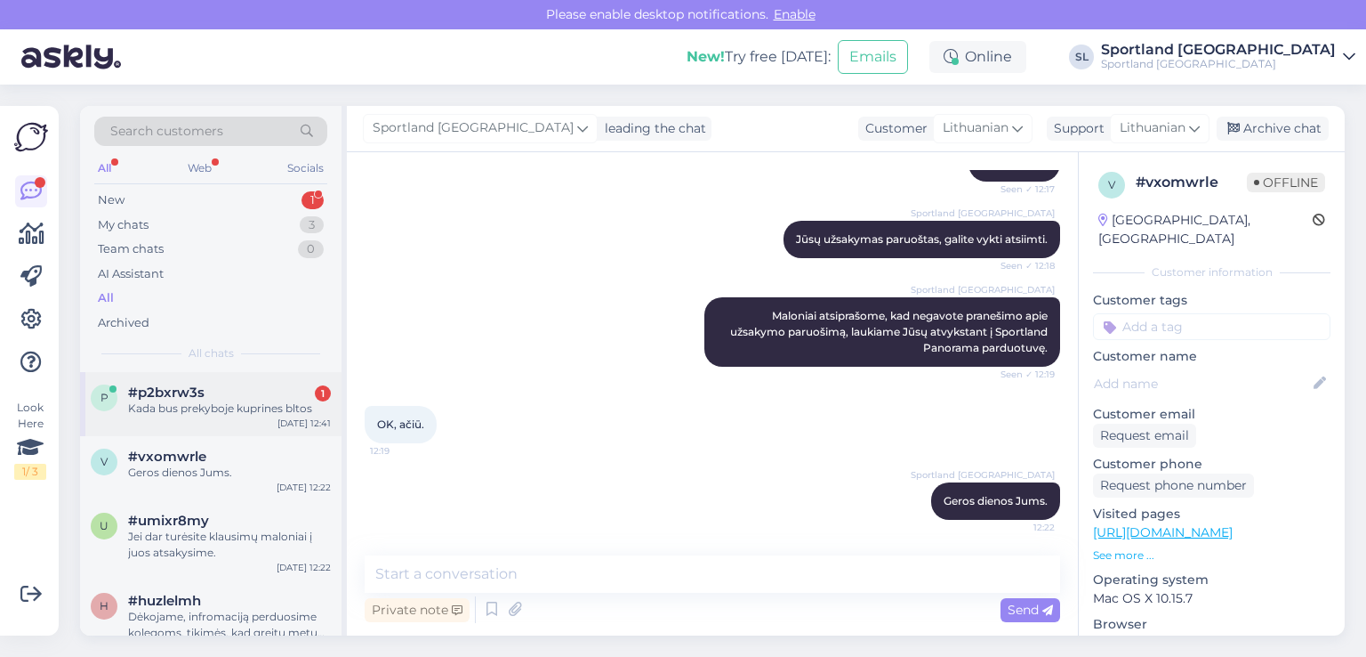
click at [171, 428] on div "p #p2bxrw3s 1 Kada bus prekyboje kuprines bltos [DATE] 12:41" at bounding box center [211, 404] width 262 height 64
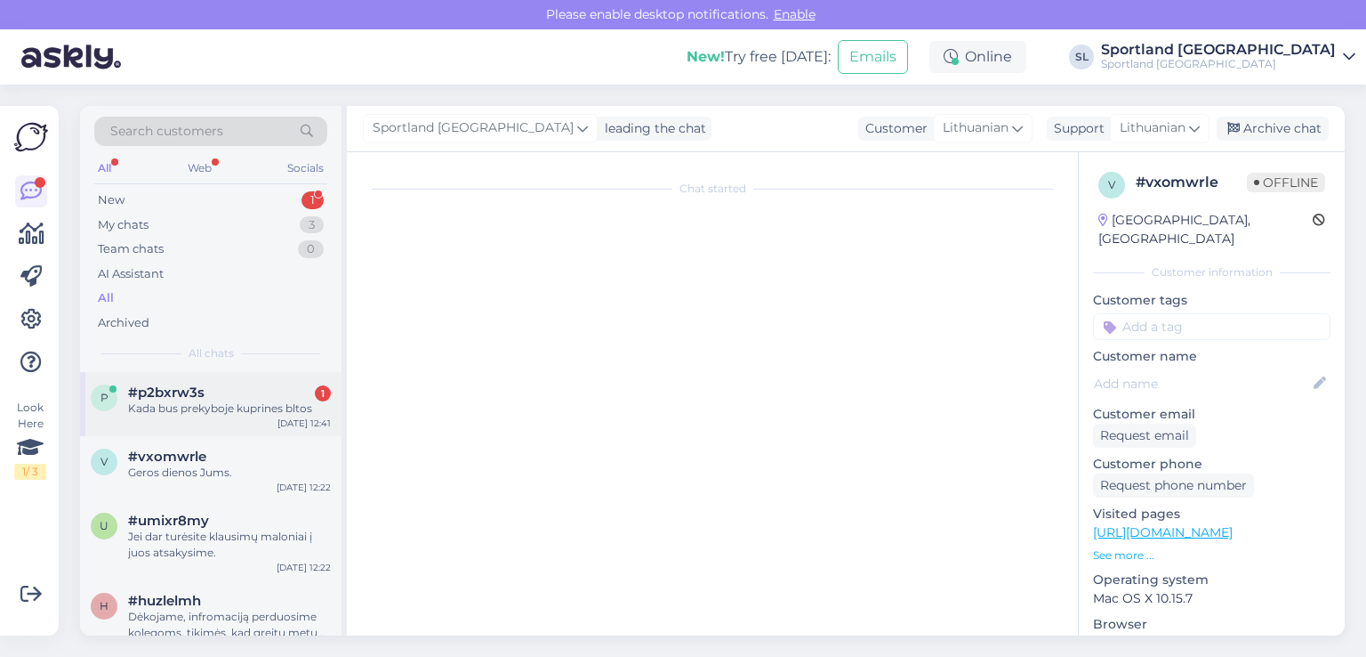
scroll to position [0, 0]
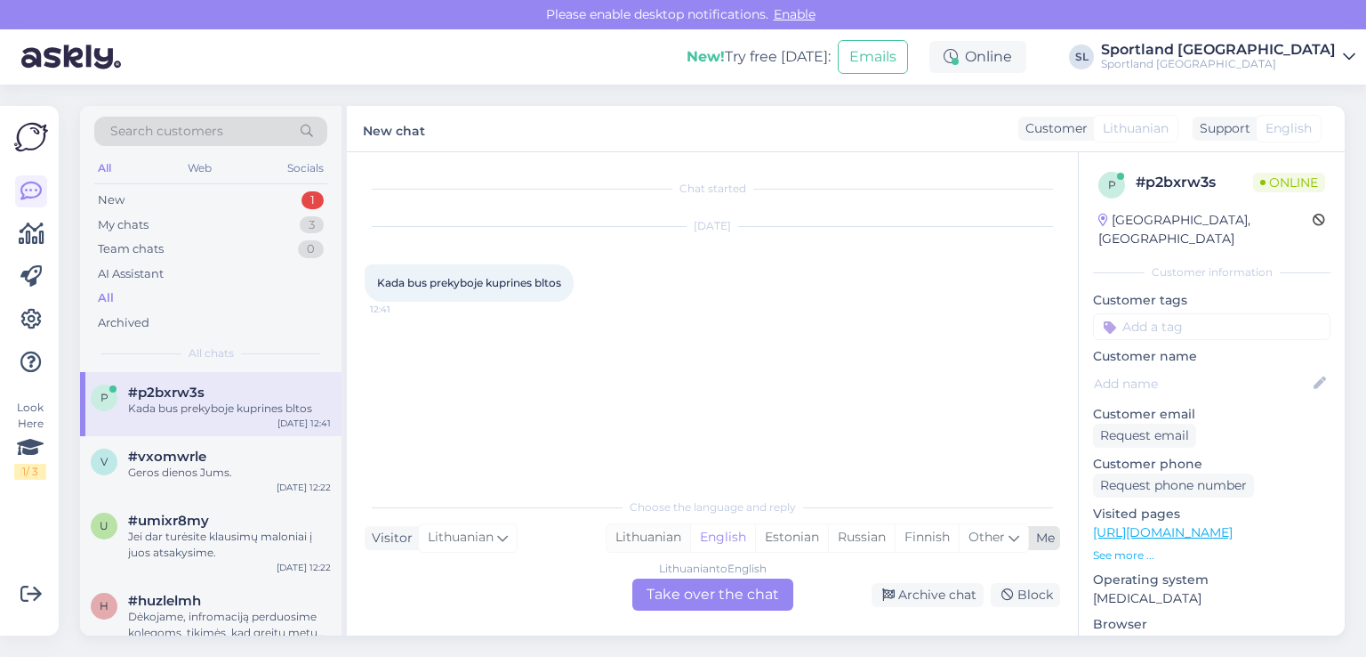
click at [652, 540] on div "Lithuanian" at bounding box center [649, 537] width 84 height 27
click at [704, 607] on div "Lithuanian to Lithuanian Take over the chat" at bounding box center [712, 594] width 161 height 32
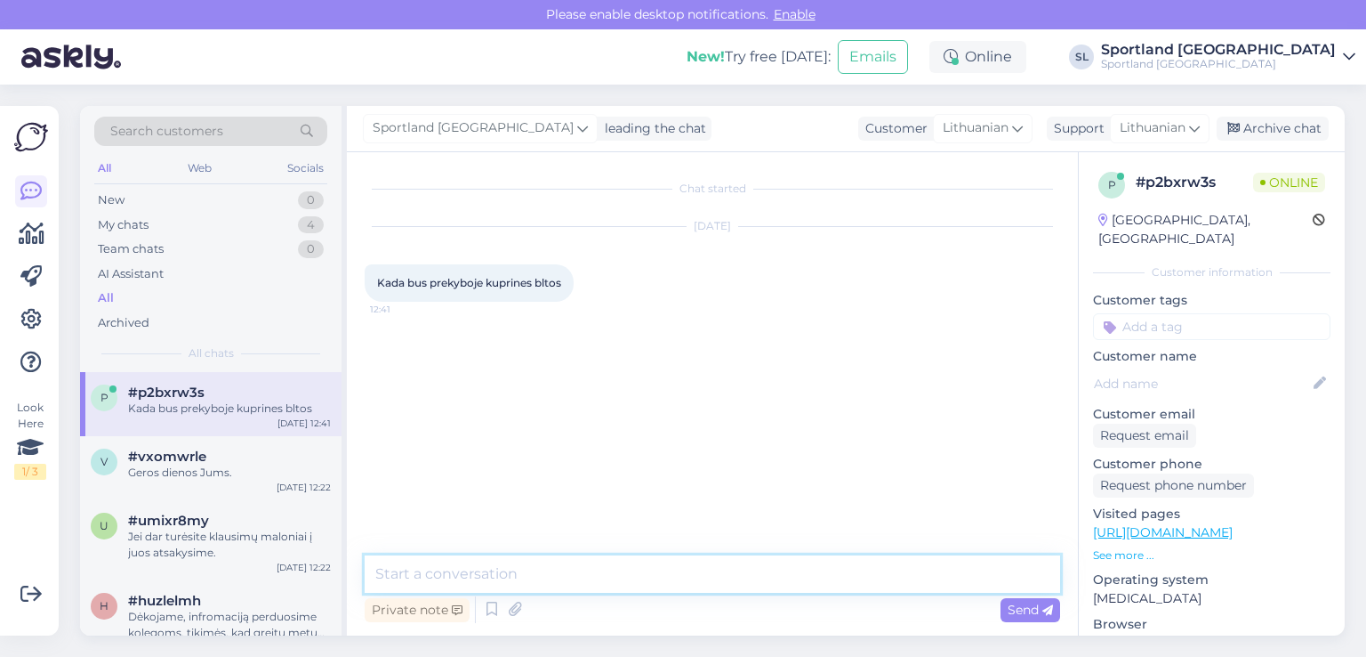
click at [640, 576] on textarea at bounding box center [713, 573] width 696 height 37
type textarea "Sveiki"
type textarea "p"
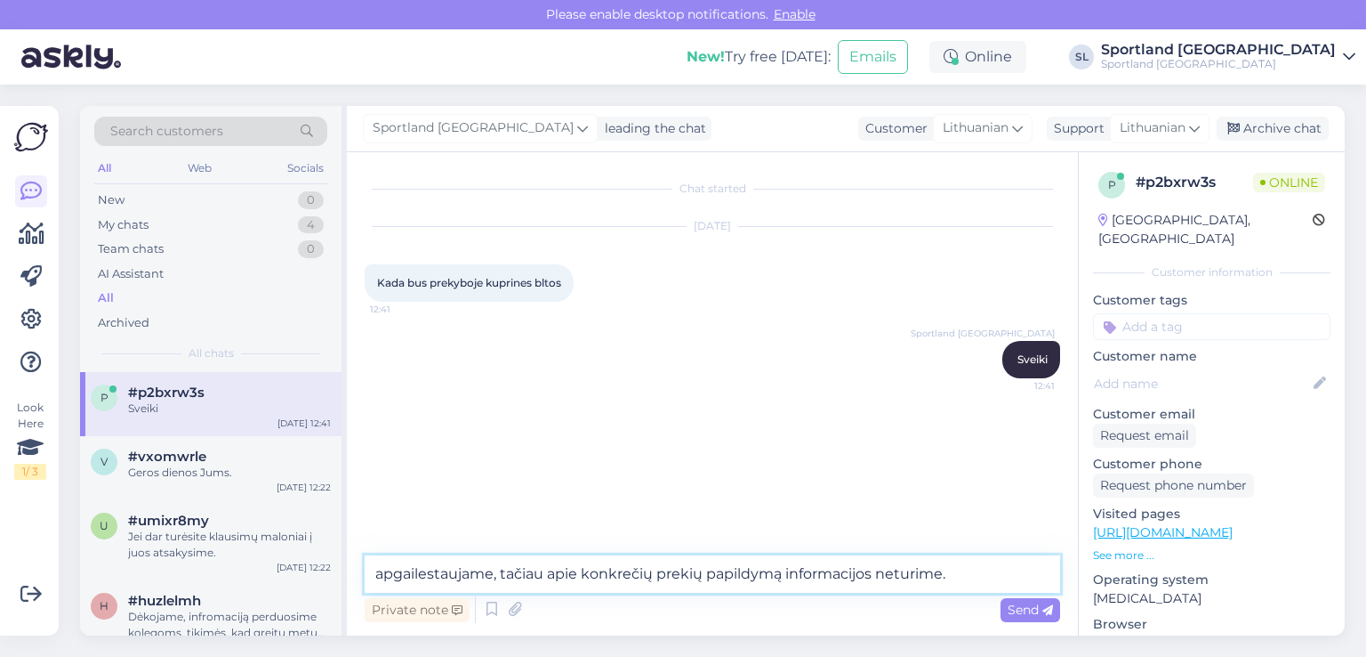
type textarea "apgailestaujame, tačiau apie konkrečių prekių papildymą informacijos neturime."
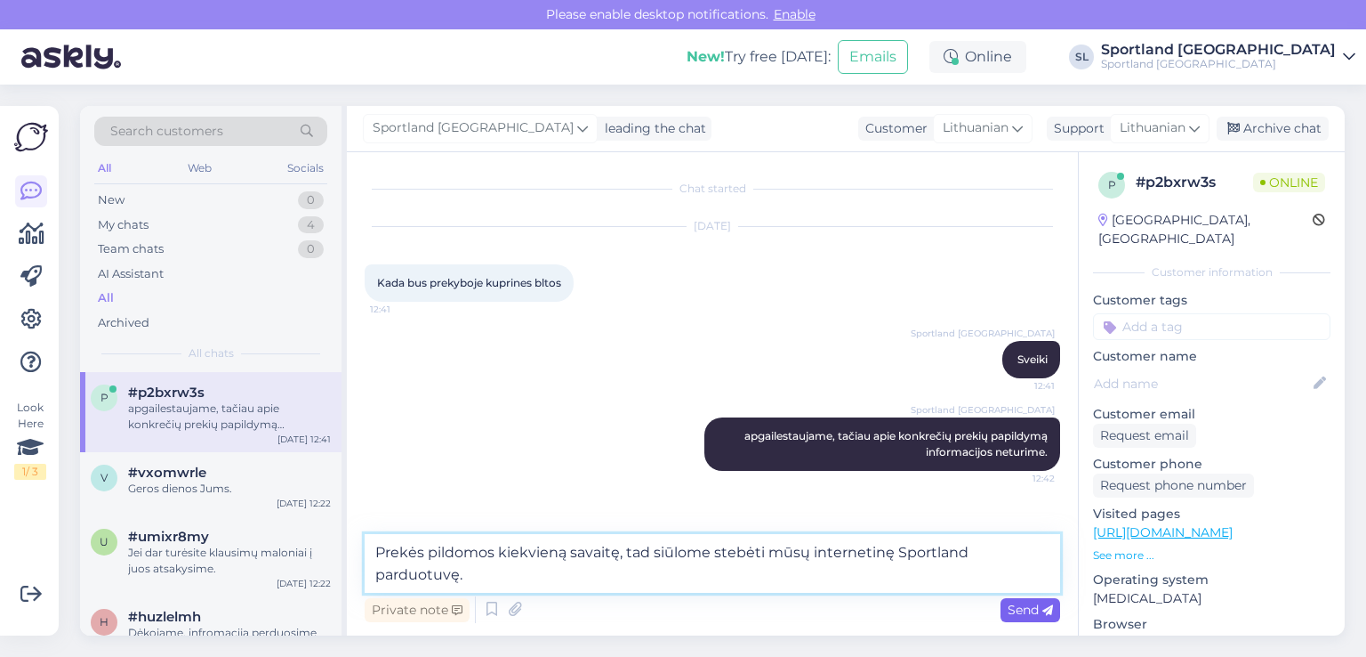
type textarea "Prekės pildomos kiekvieną savaitę, tad siūlome stebėti mūsų internetinę Sportla…"
click at [1038, 606] on span "Send" at bounding box center [1030, 609] width 45 height 16
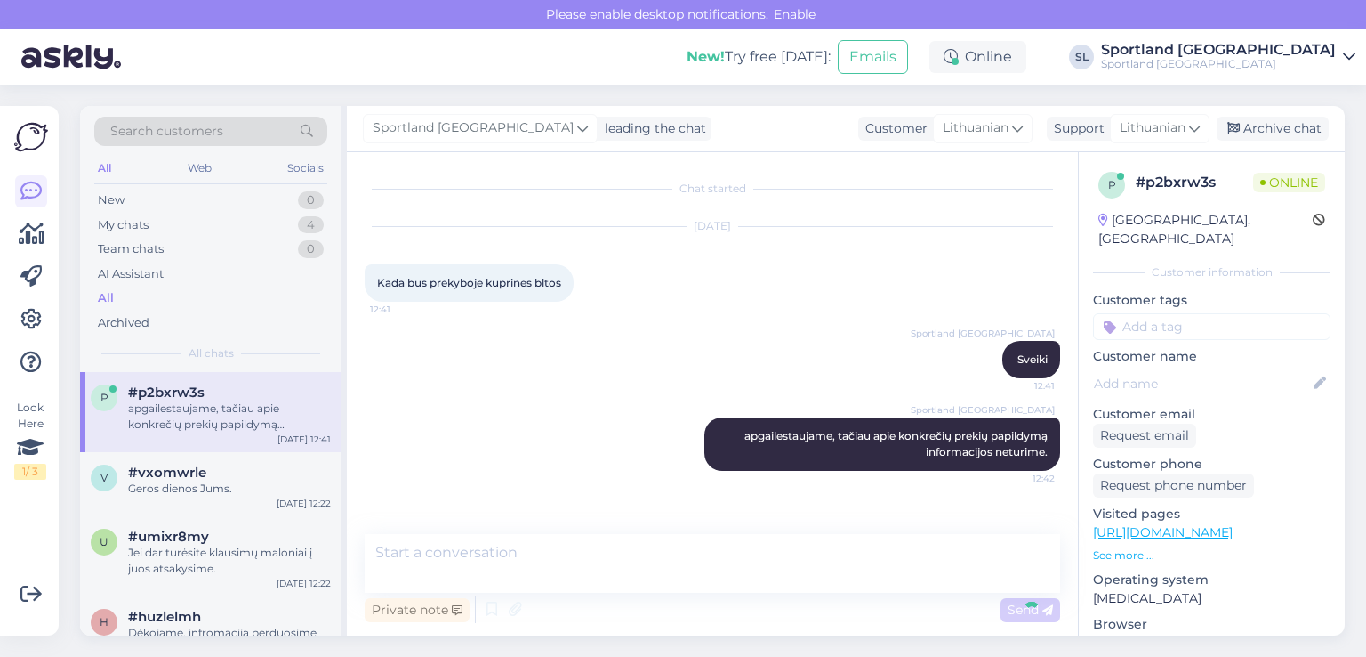
scroll to position [44, 0]
